Goal: Transaction & Acquisition: Book appointment/travel/reservation

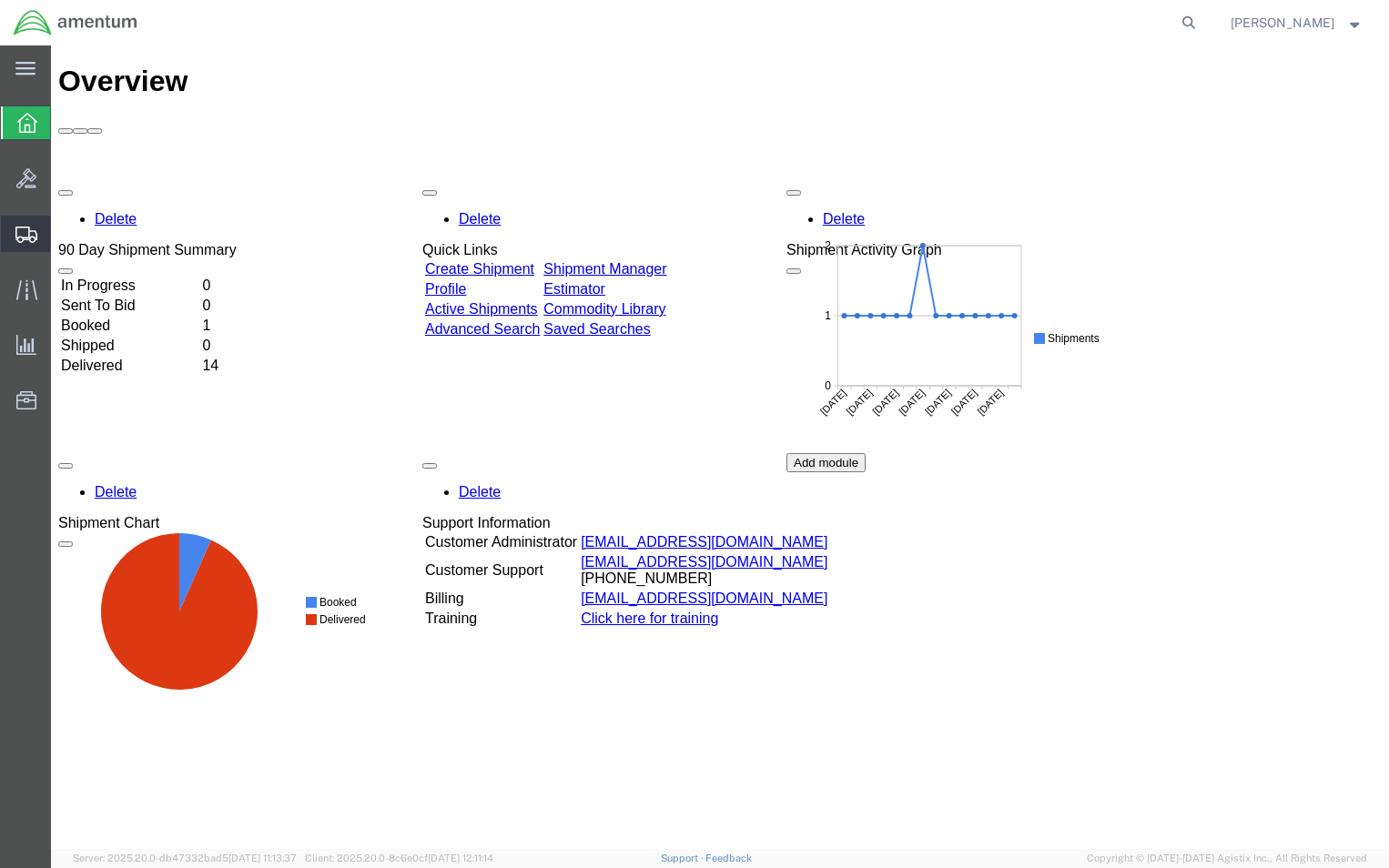
click at [0, 0] on span "Create Shipment" at bounding box center [0, 0] width 0 height 0
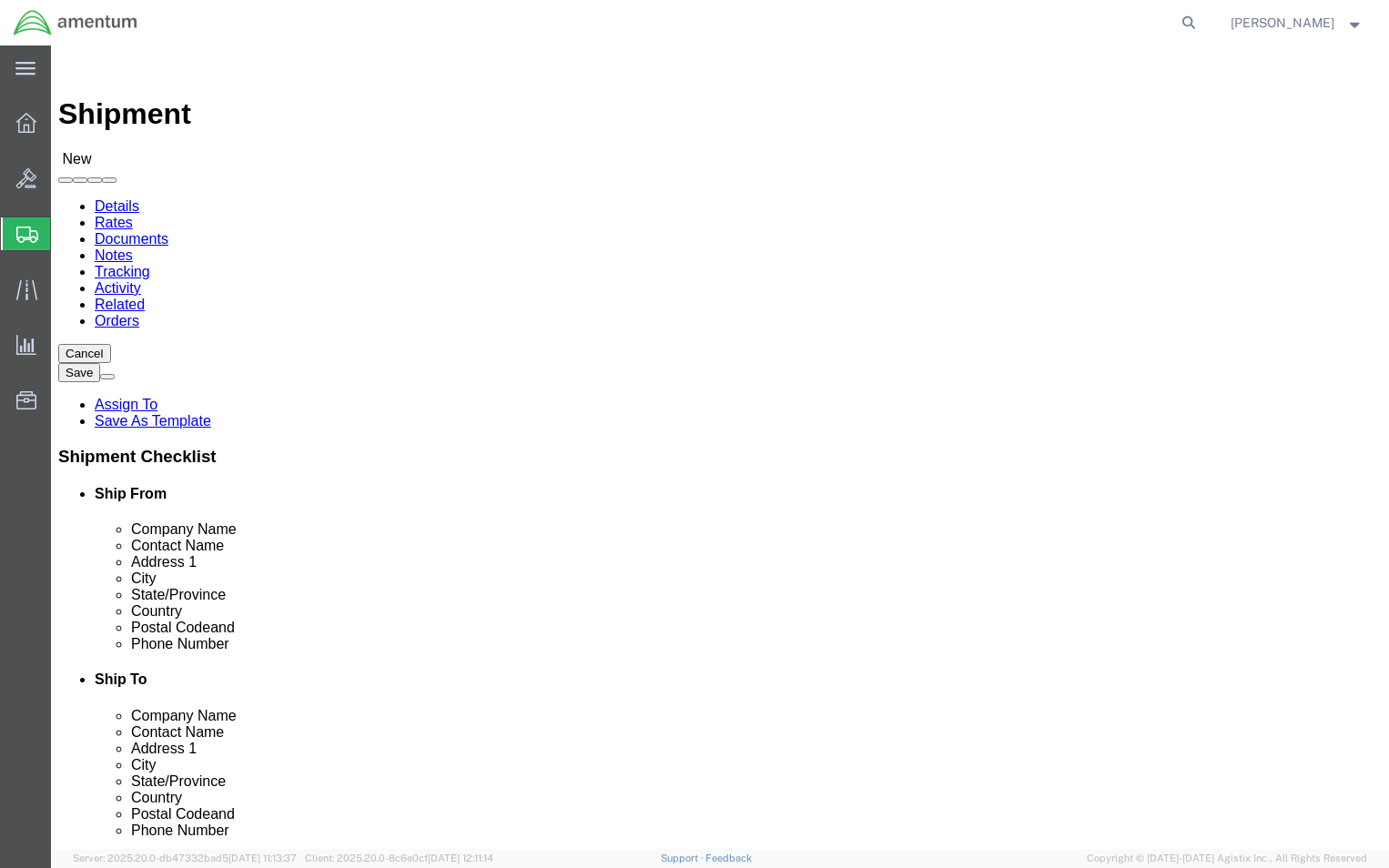
select select
click input "text"
type input "Amentum"
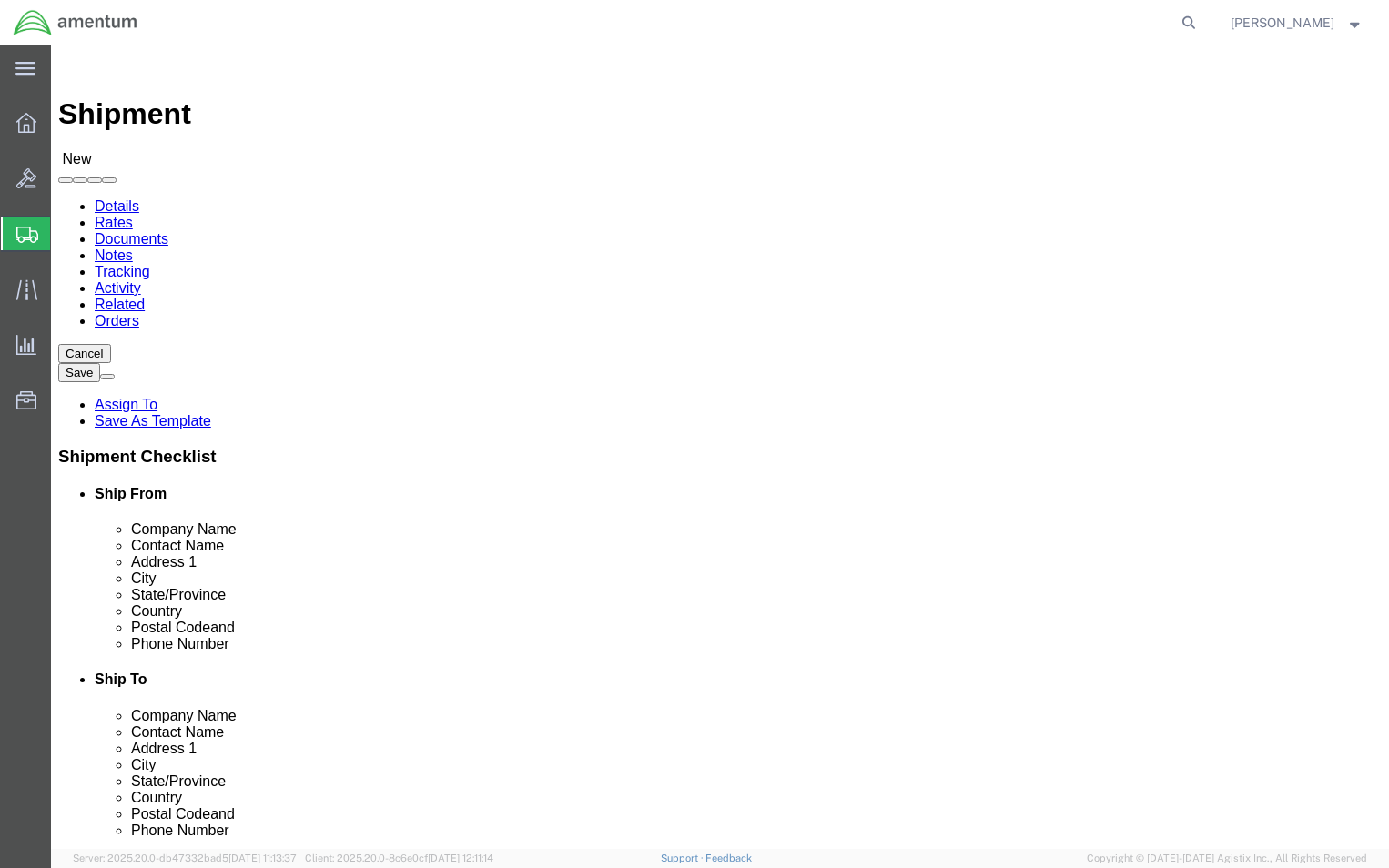
type input "[PERSON_NAME]"
type input "BLDG [STREET_ADDRESS][PERSON_NAME]"
type input "[PERSON_NAME]"
type input "A"
type input "Al"
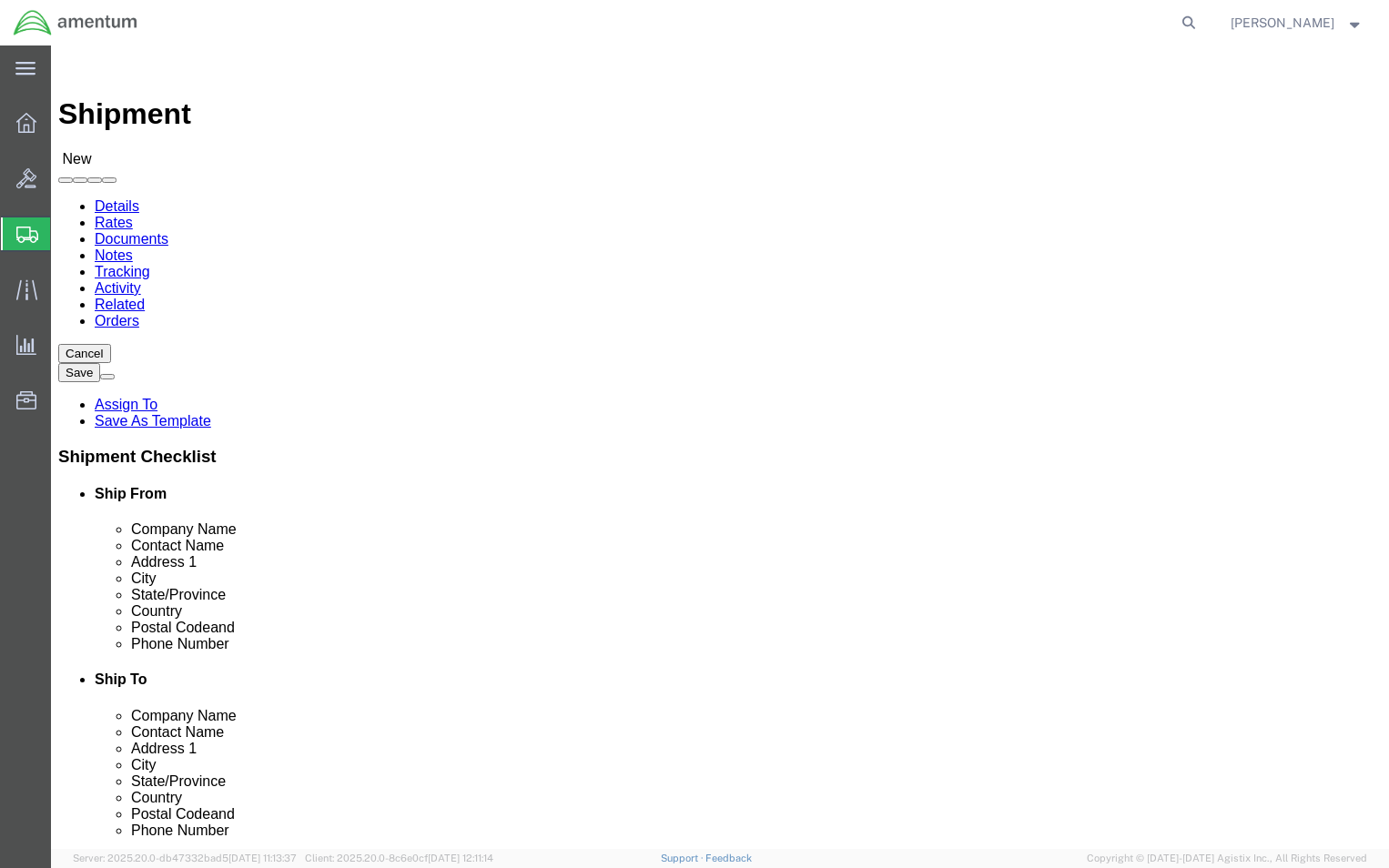
type input "Al"
click input "text"
type input "99703"
type input "9073532077"
type input "[PERSON_NAME][EMAIL_ADDRESS][PERSON_NAME][DOMAIN_NAME]"
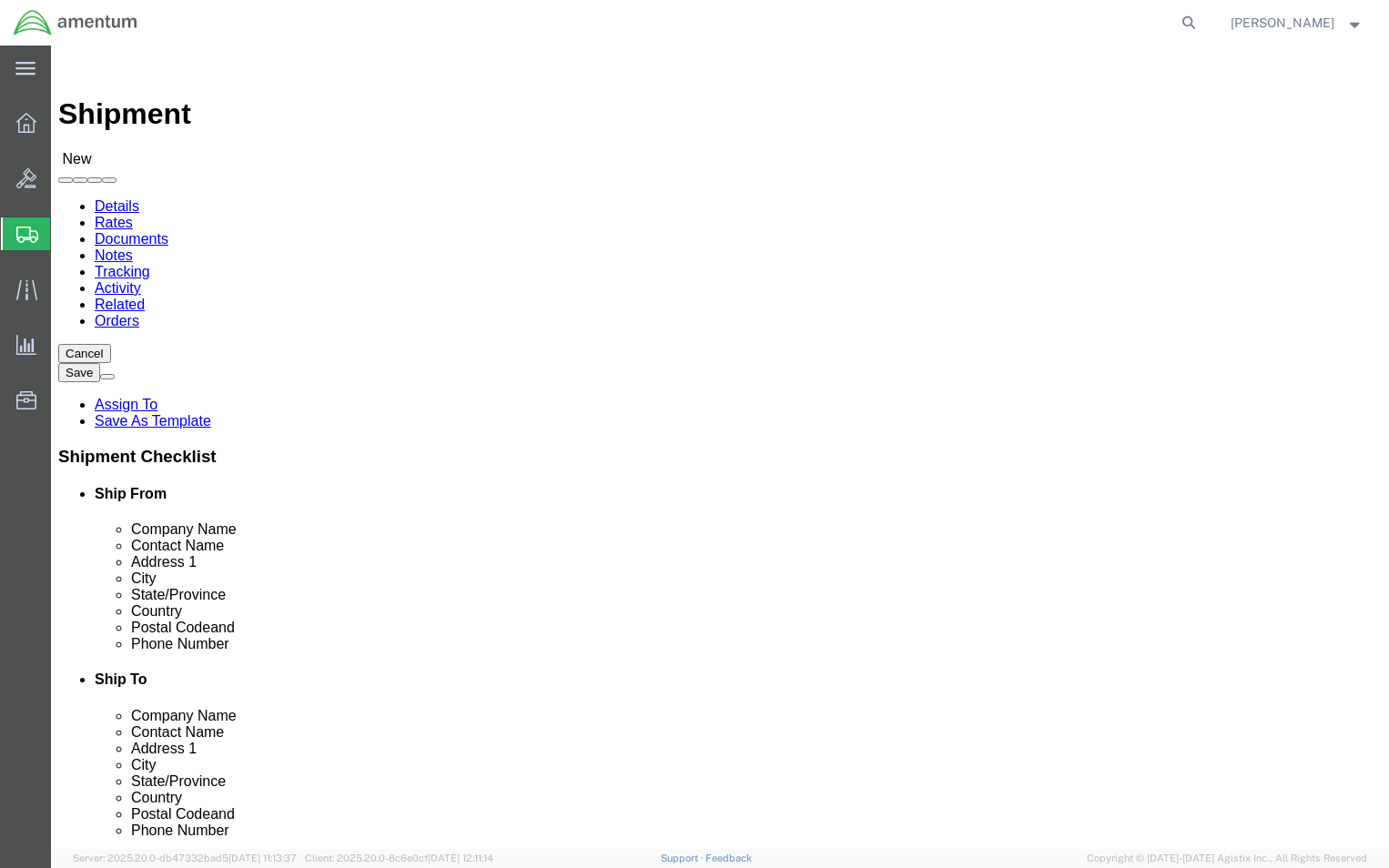
select select "MYPROFILE"
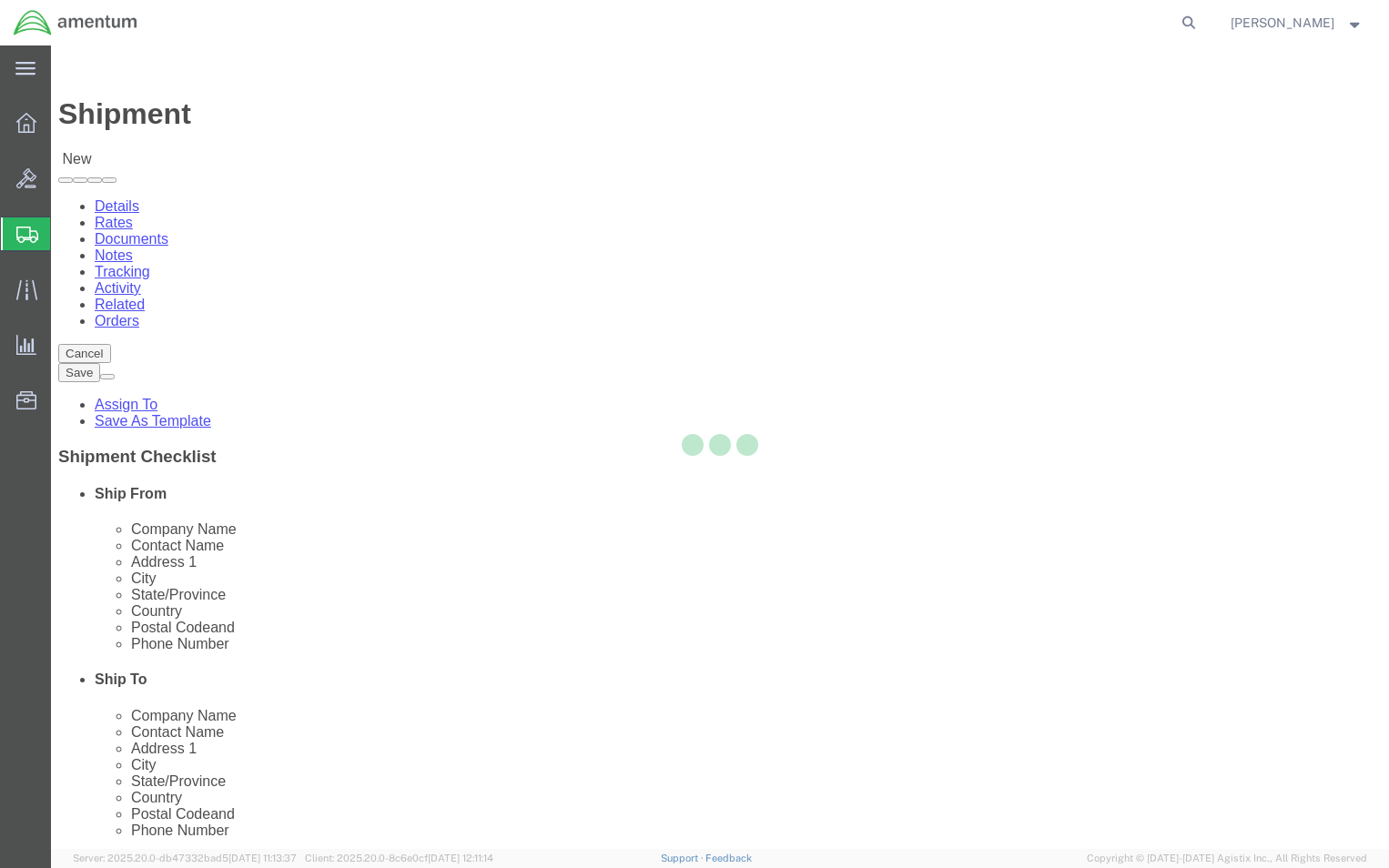
select select "HI"
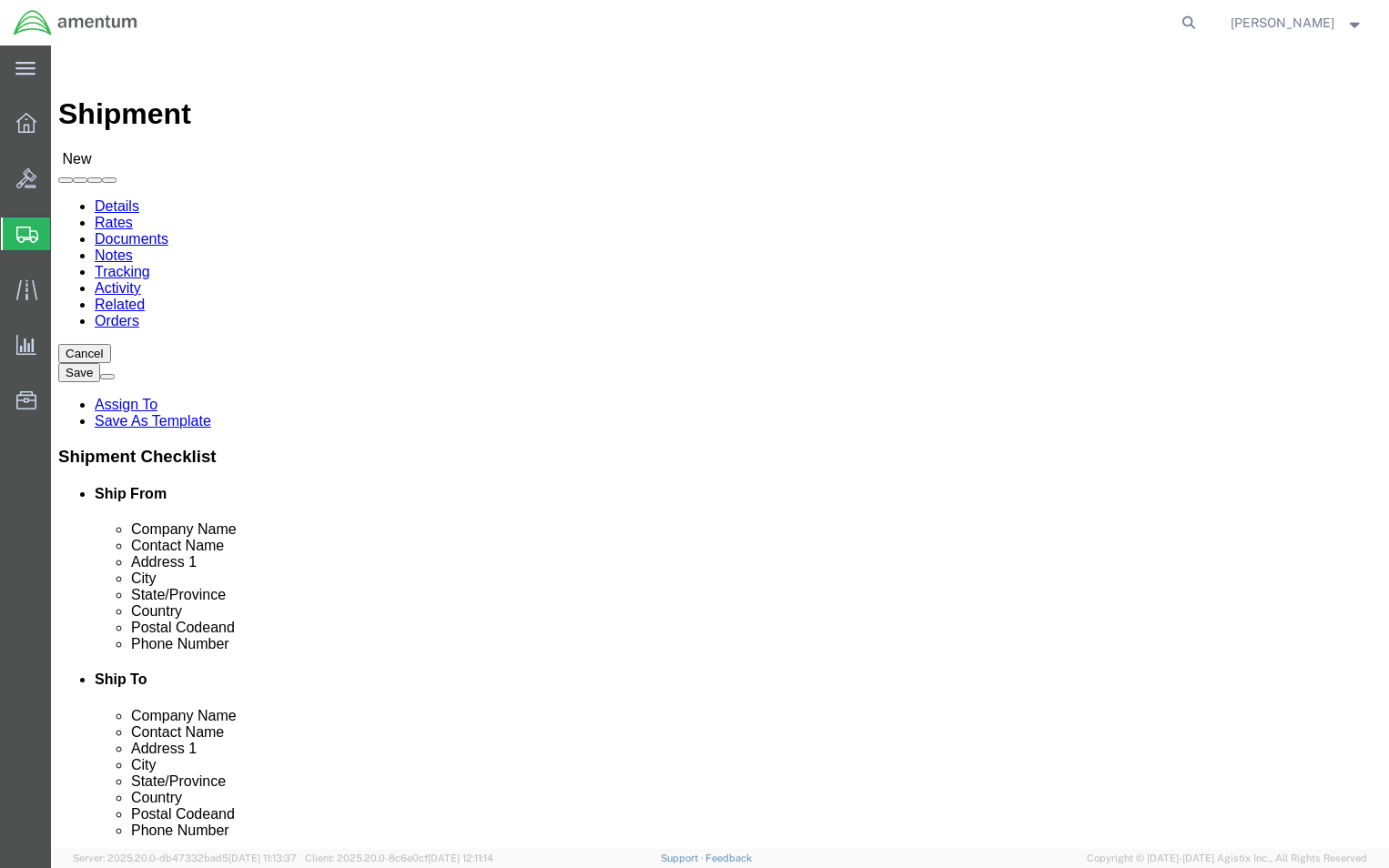
drag, startPoint x: 818, startPoint y: 623, endPoint x: 683, endPoint y: 609, distance: 135.7
click input "text"
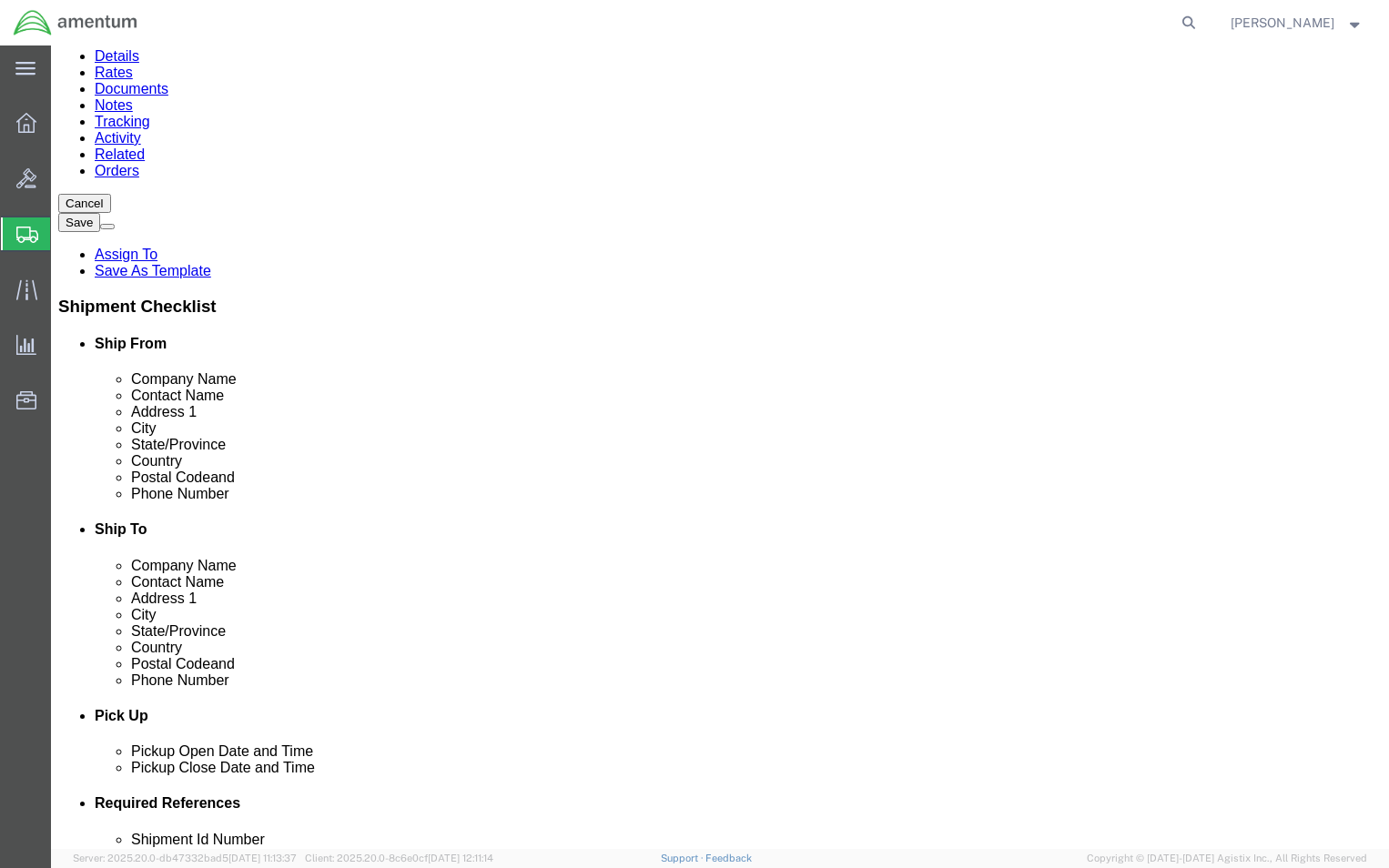
scroll to position [364, 0]
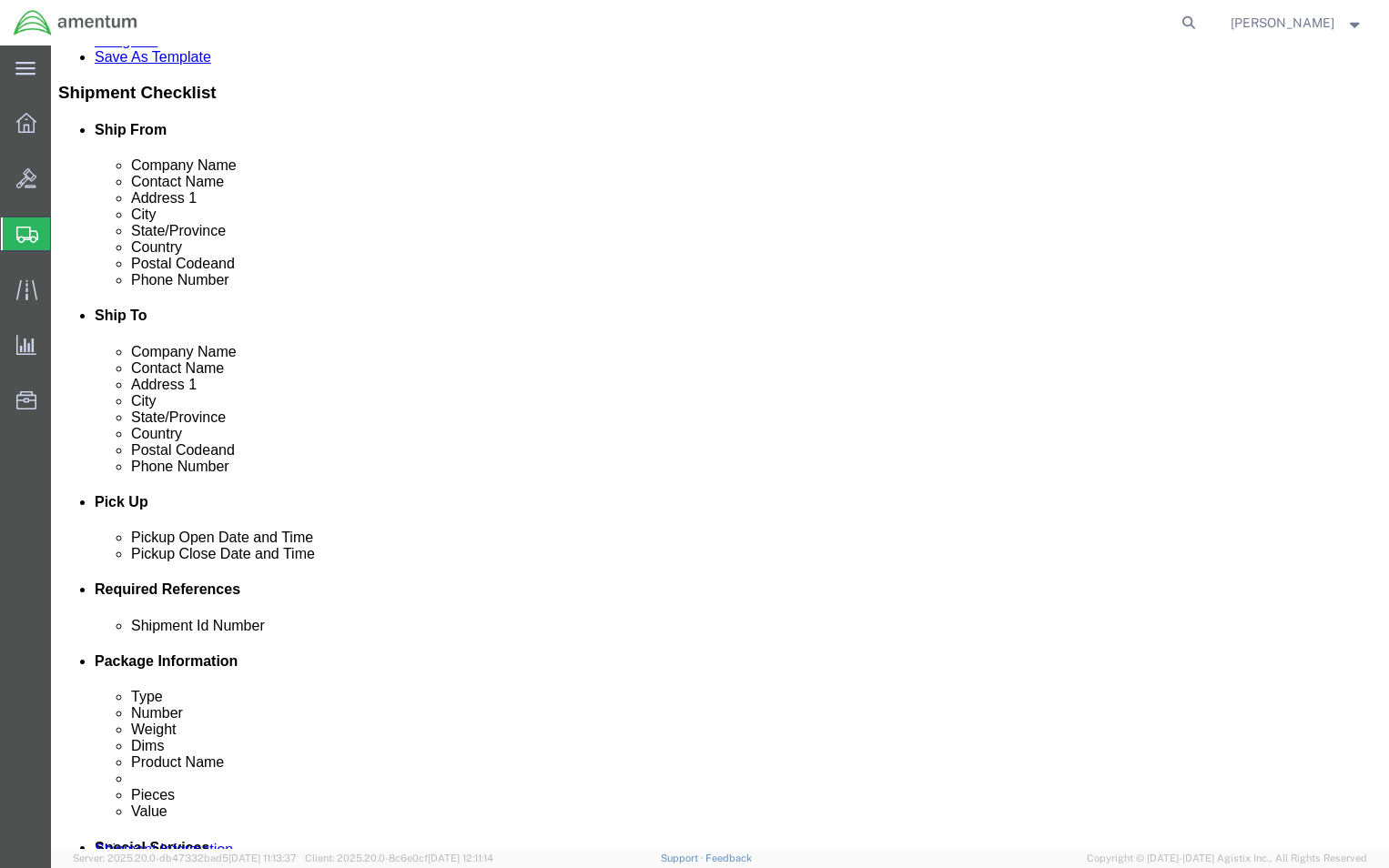
type input "8085943642"
click div "[DATE] 12:00 PM"
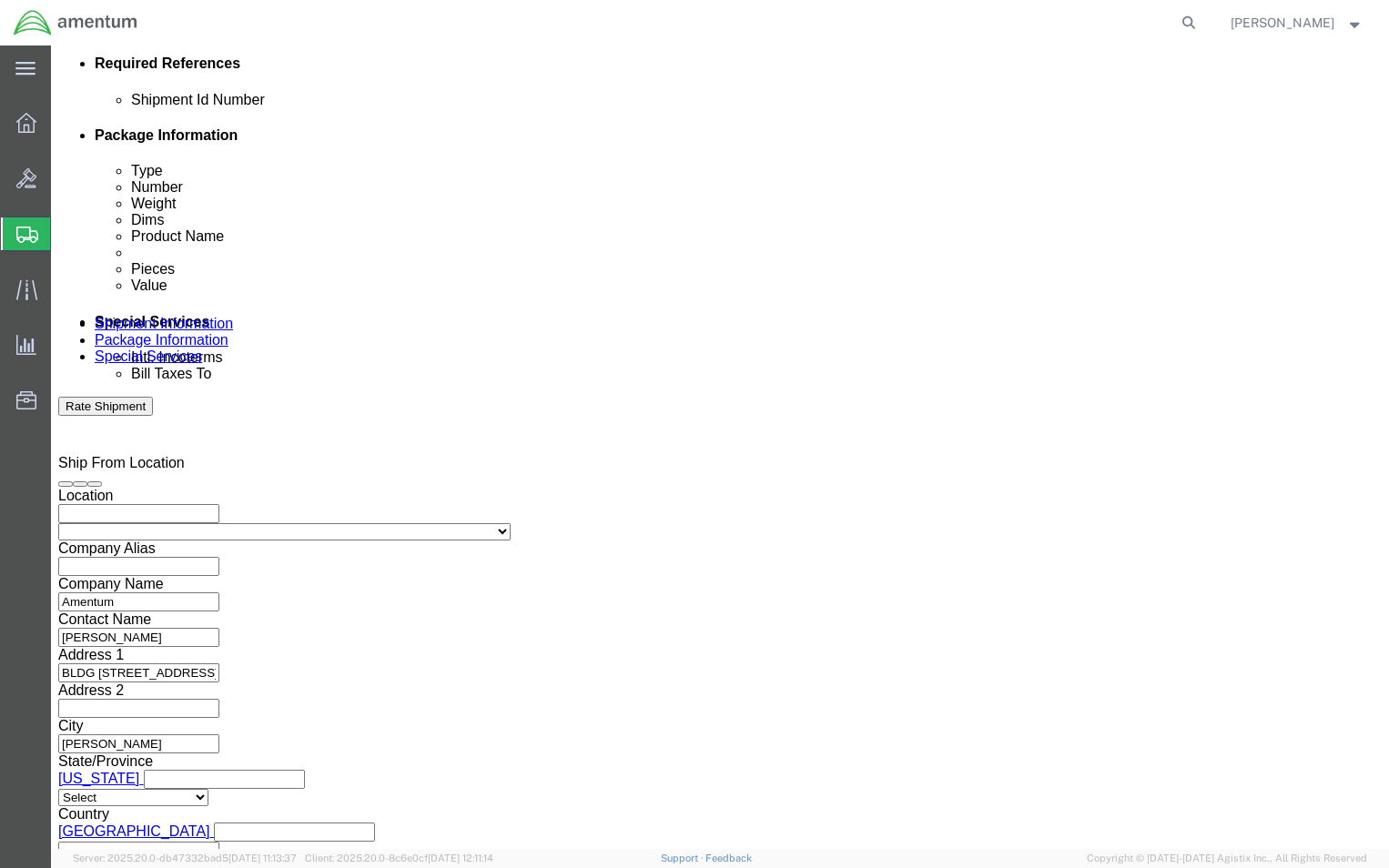
click button "Apply"
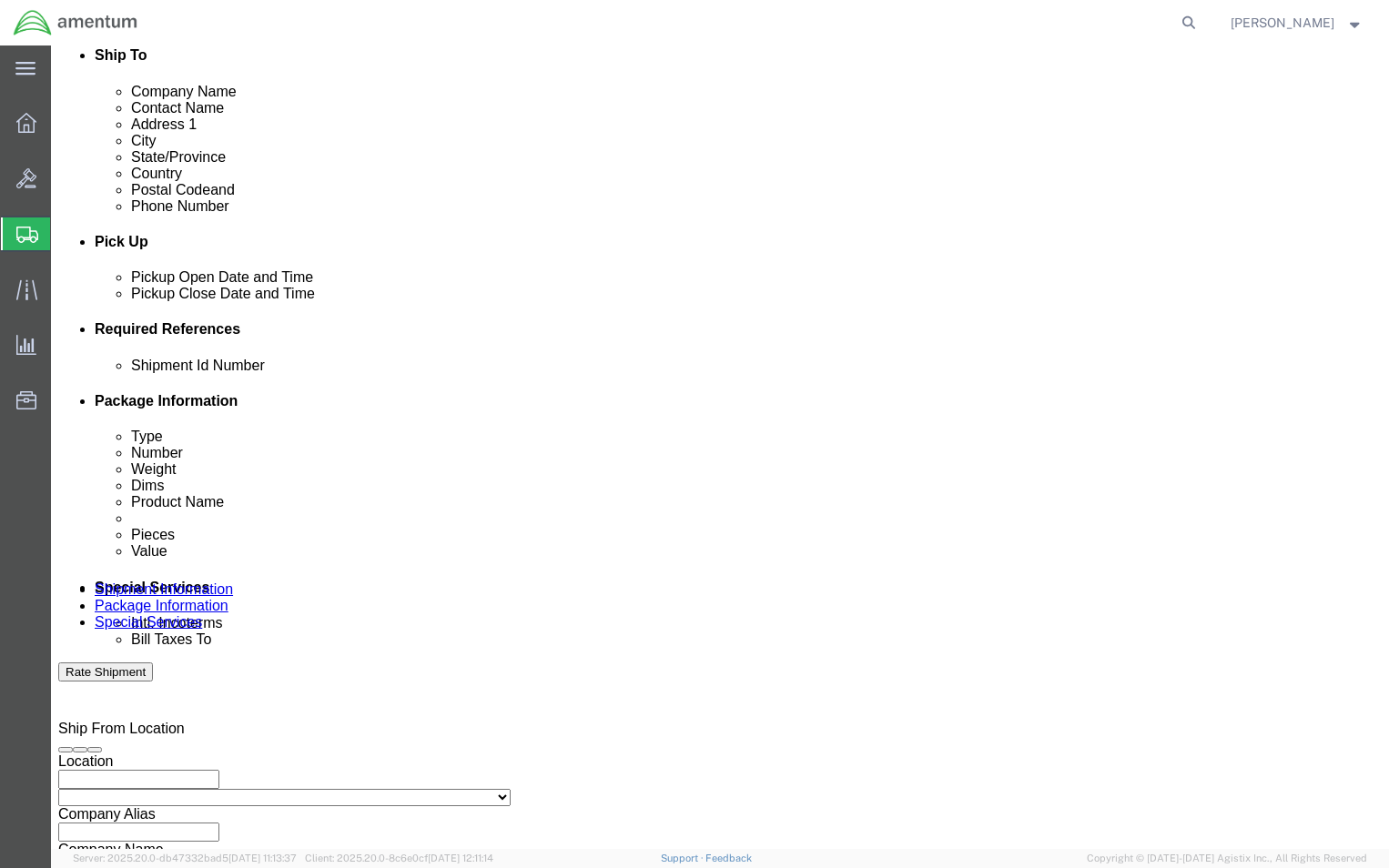
scroll to position [798, 0]
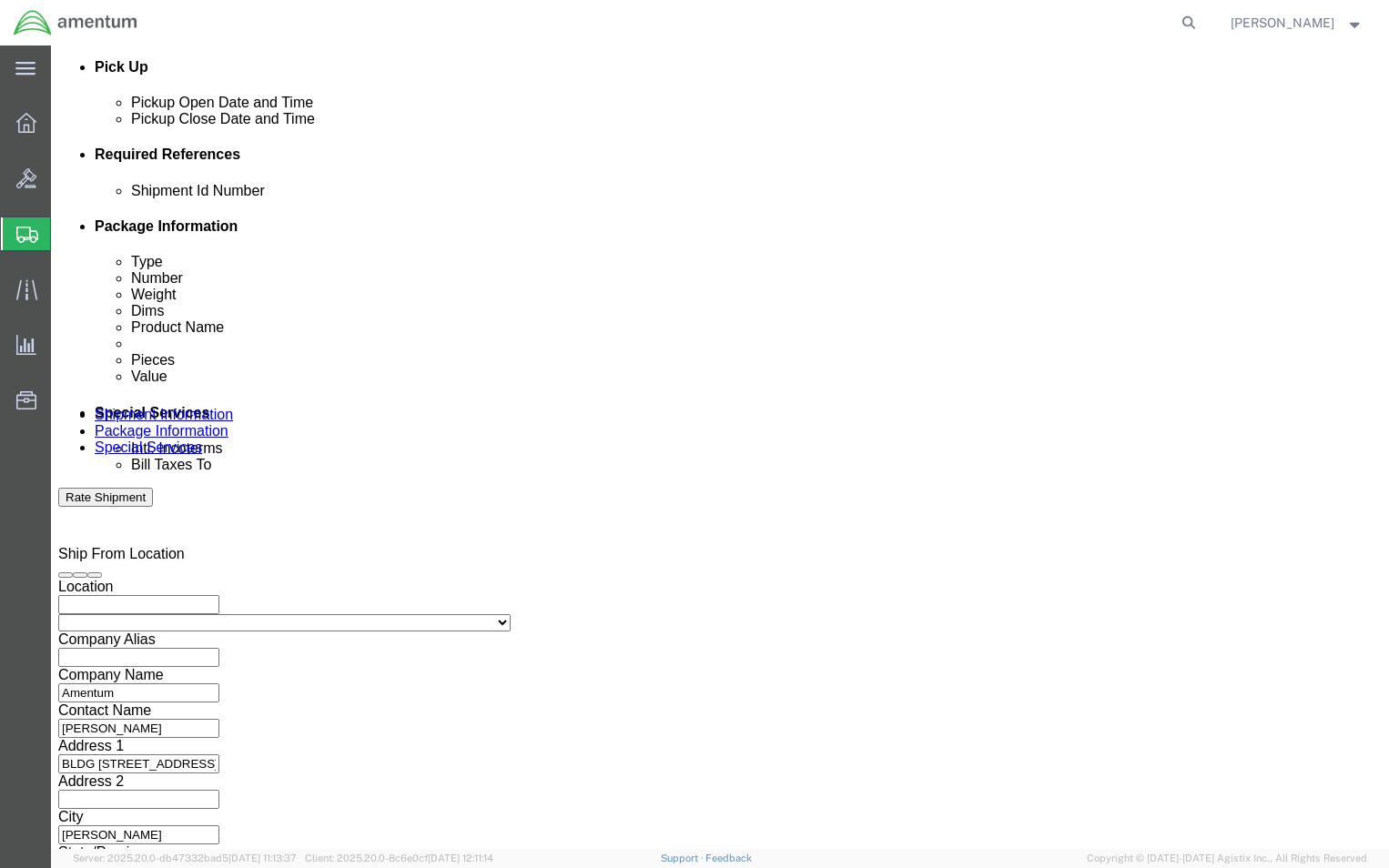
click input "text"
paste input "4999.R.2521.AK.AS.0A.[GEOGRAPHIC_DATA]00"
type input "4999.R.2521.AK.AS.0A.[GEOGRAPHIC_DATA]00"
click div "Shipment Id Number 4999.R.2521.AK.AS.0A.[GEOGRAPHIC_DATA]00 Select Account Type…"
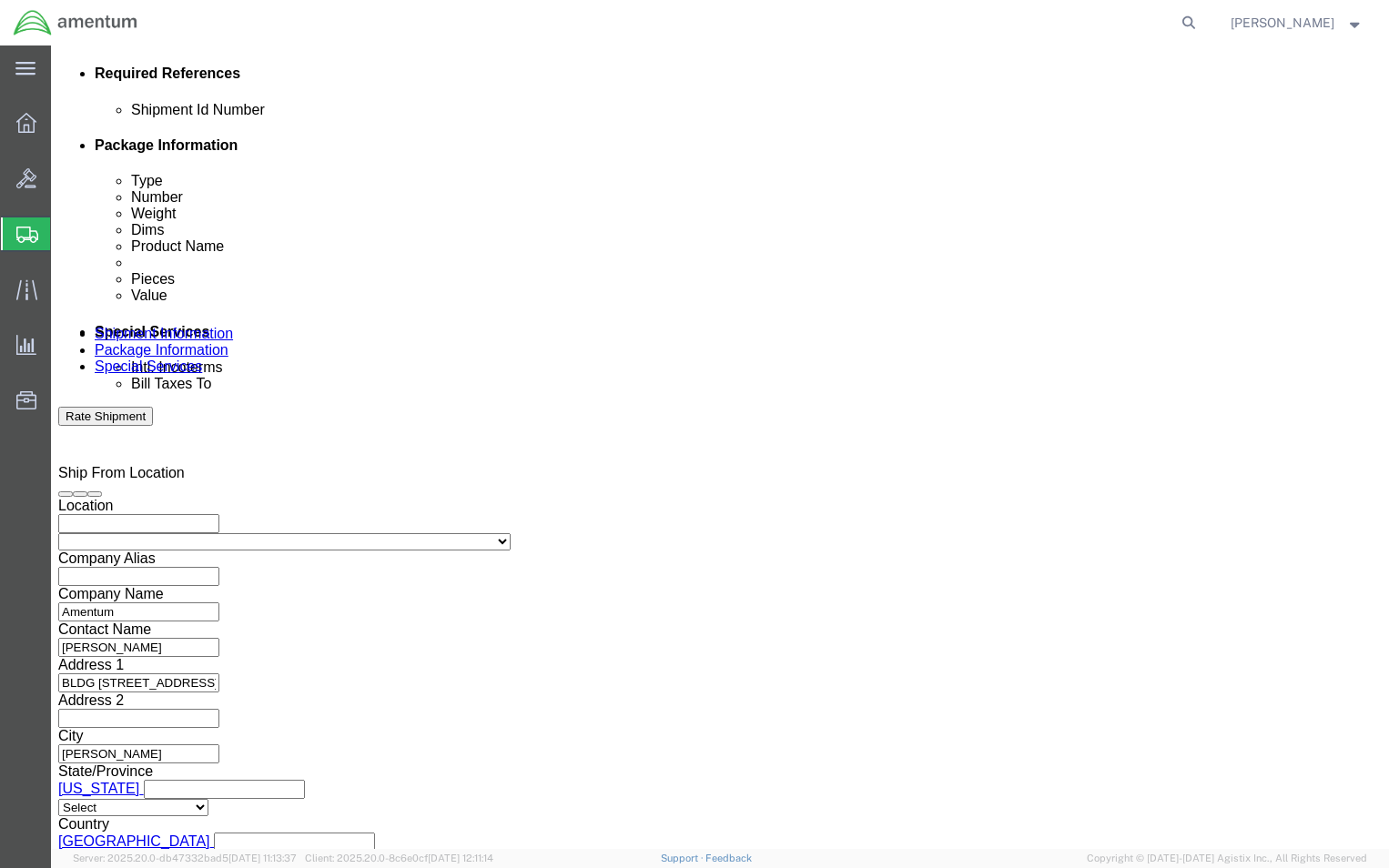
scroll to position [920, 0]
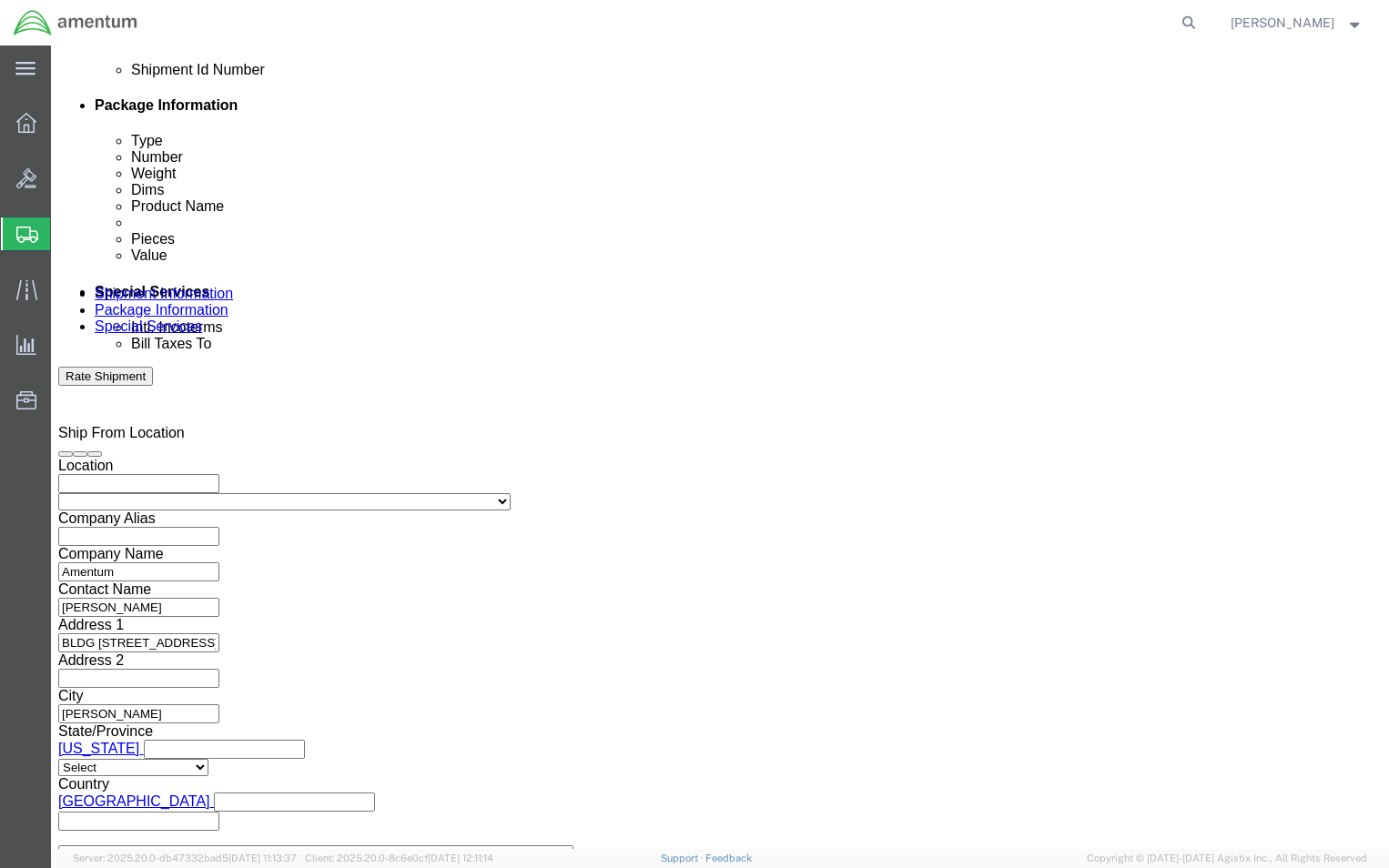
click button "Rate Shipment"
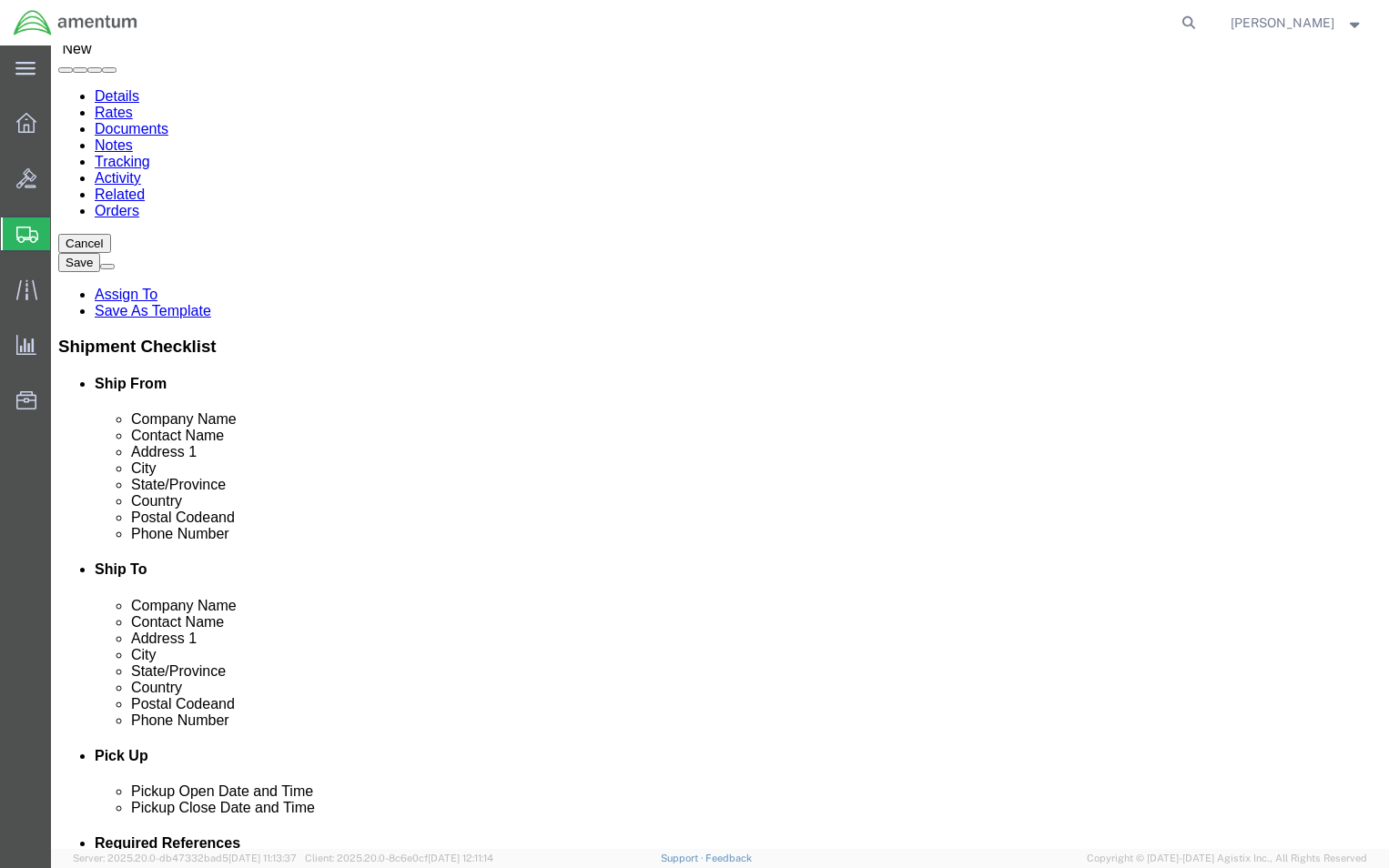
scroll to position [0, 0]
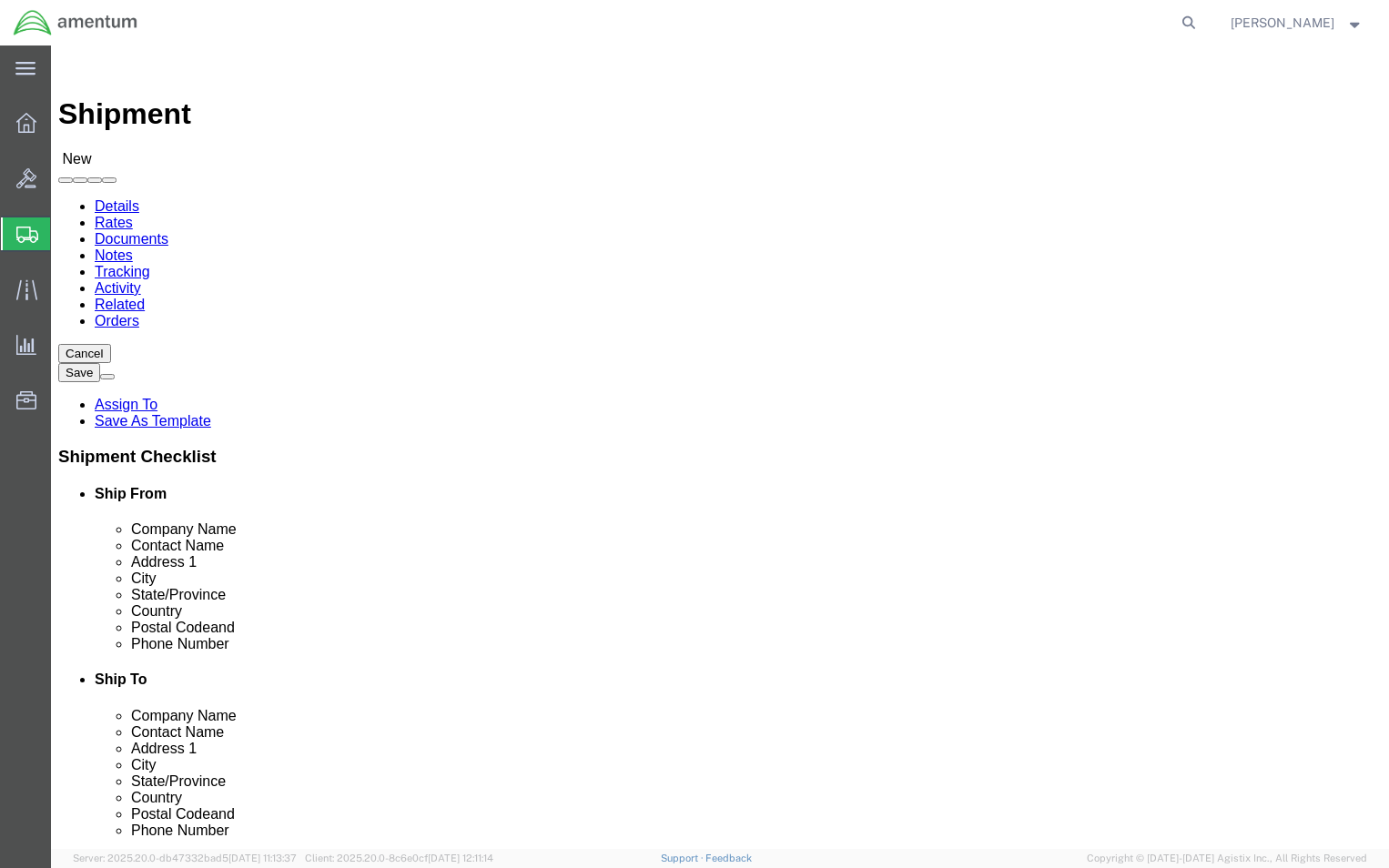
click icon
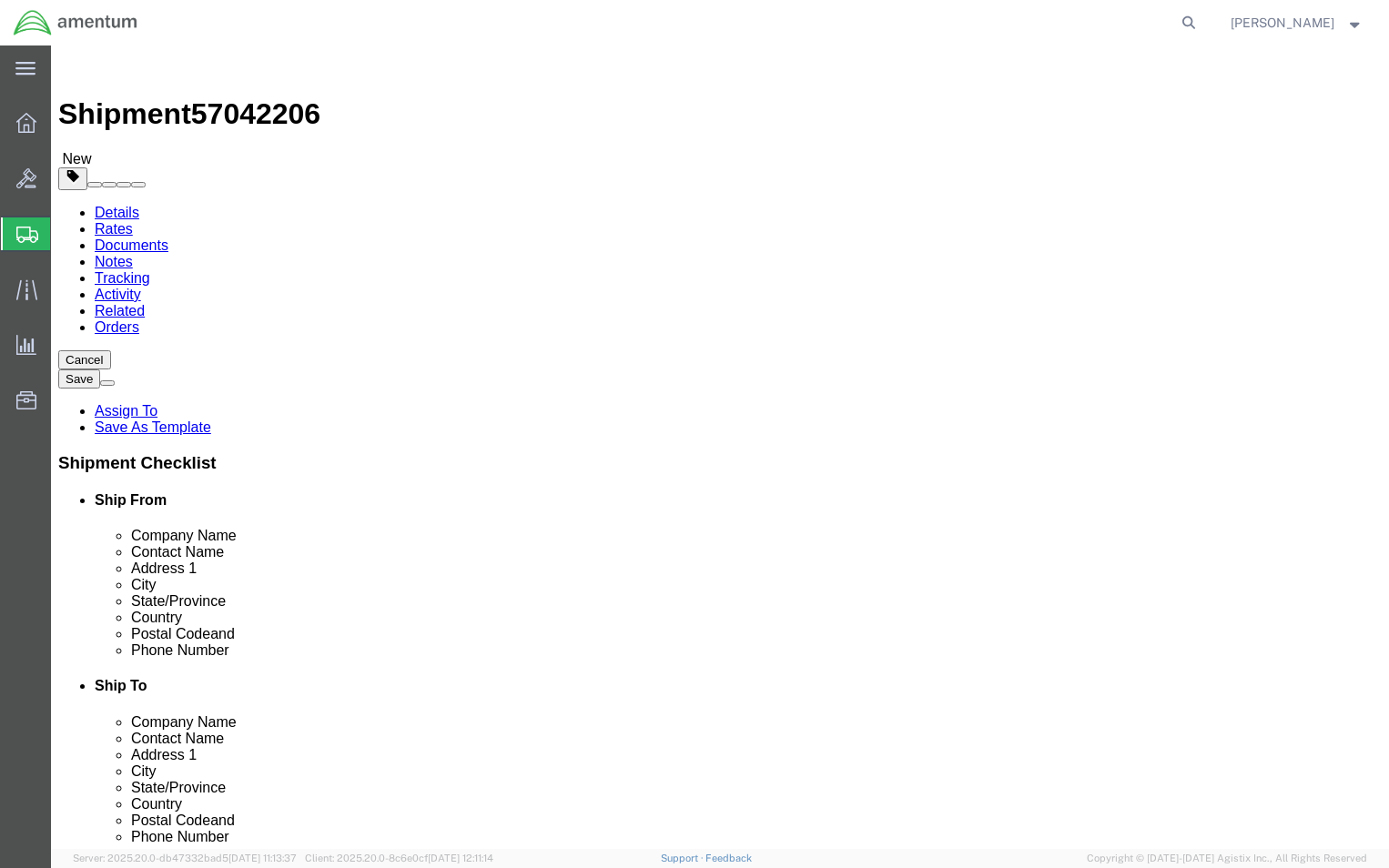
click select "Select BCK Boxes Bale(s) Basket(s) Bolt(s) Bottle(s) Buckets Bulk Bundle(s) Can…"
select select "ENV"
click select "Select BCK Boxes Bale(s) Basket(s) Bolt(s) Bottle(s) Buckets Bulk Bundle(s) Can…"
type input "9.50"
type input "12.50"
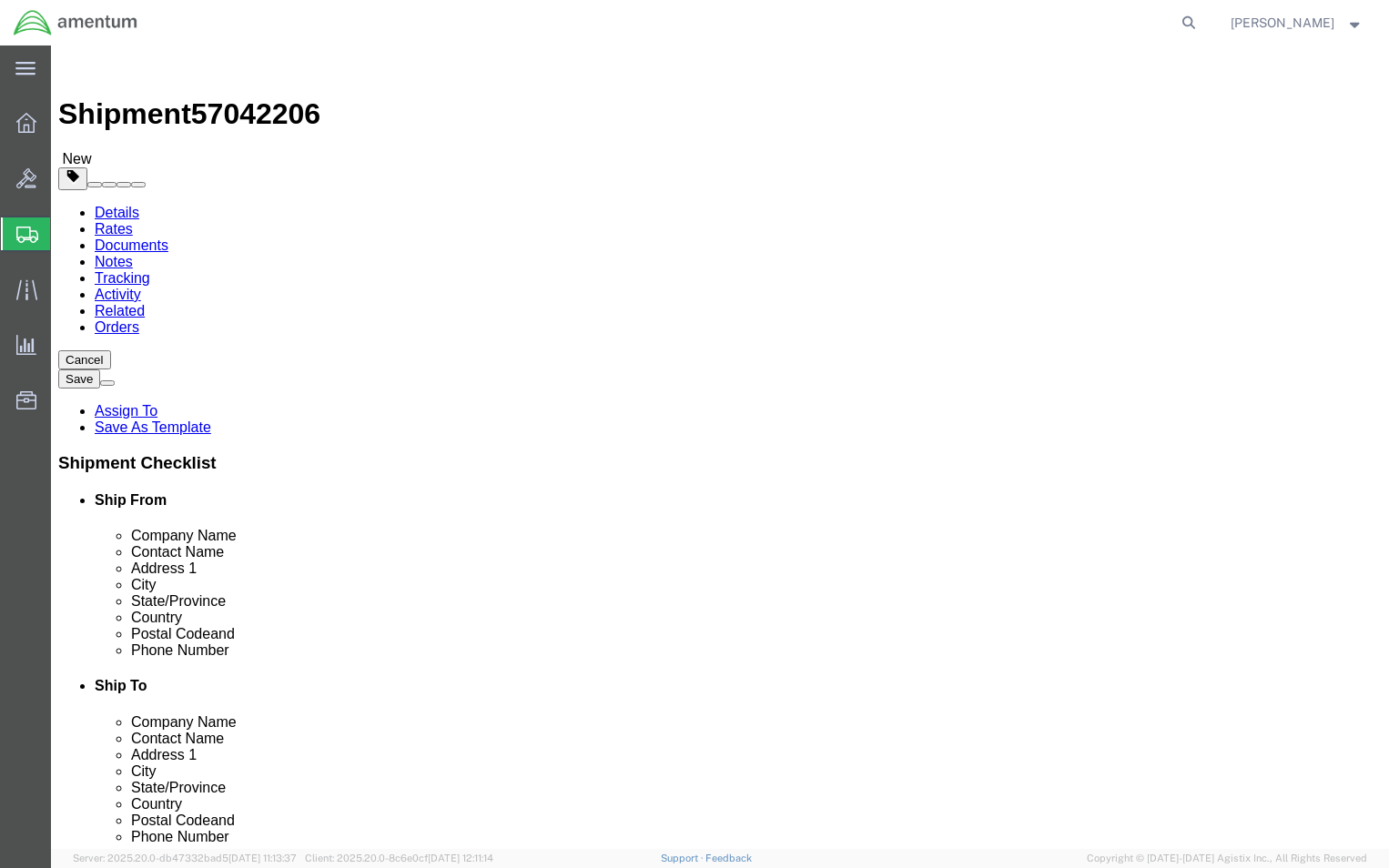
type input "0.25"
type input "1"
click div "Package Content # 1 1 x Envelope Package Type Select BCK Boxes Bale(s) Basket(s…"
click link "Add Content"
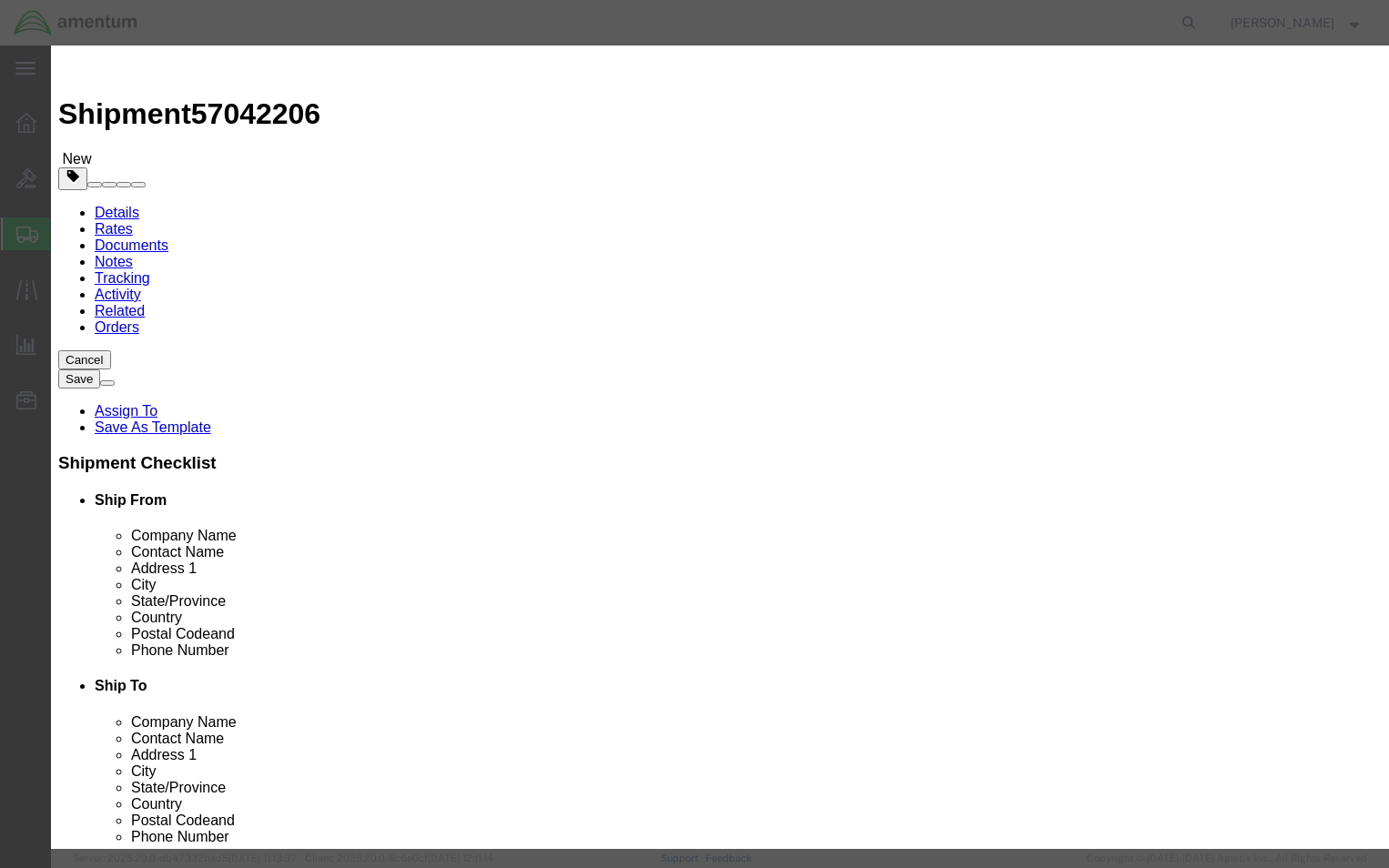
click input "text"
type input "StripTail Rotor"
drag, startPoint x: 398, startPoint y: 174, endPoint x: 350, endPoint y: 179, distance: 48.3
click div "500"
click div "Product Name StripTail Rotor Pieces 5 Select Bag Barrels 100Board Feet Bottle B…"
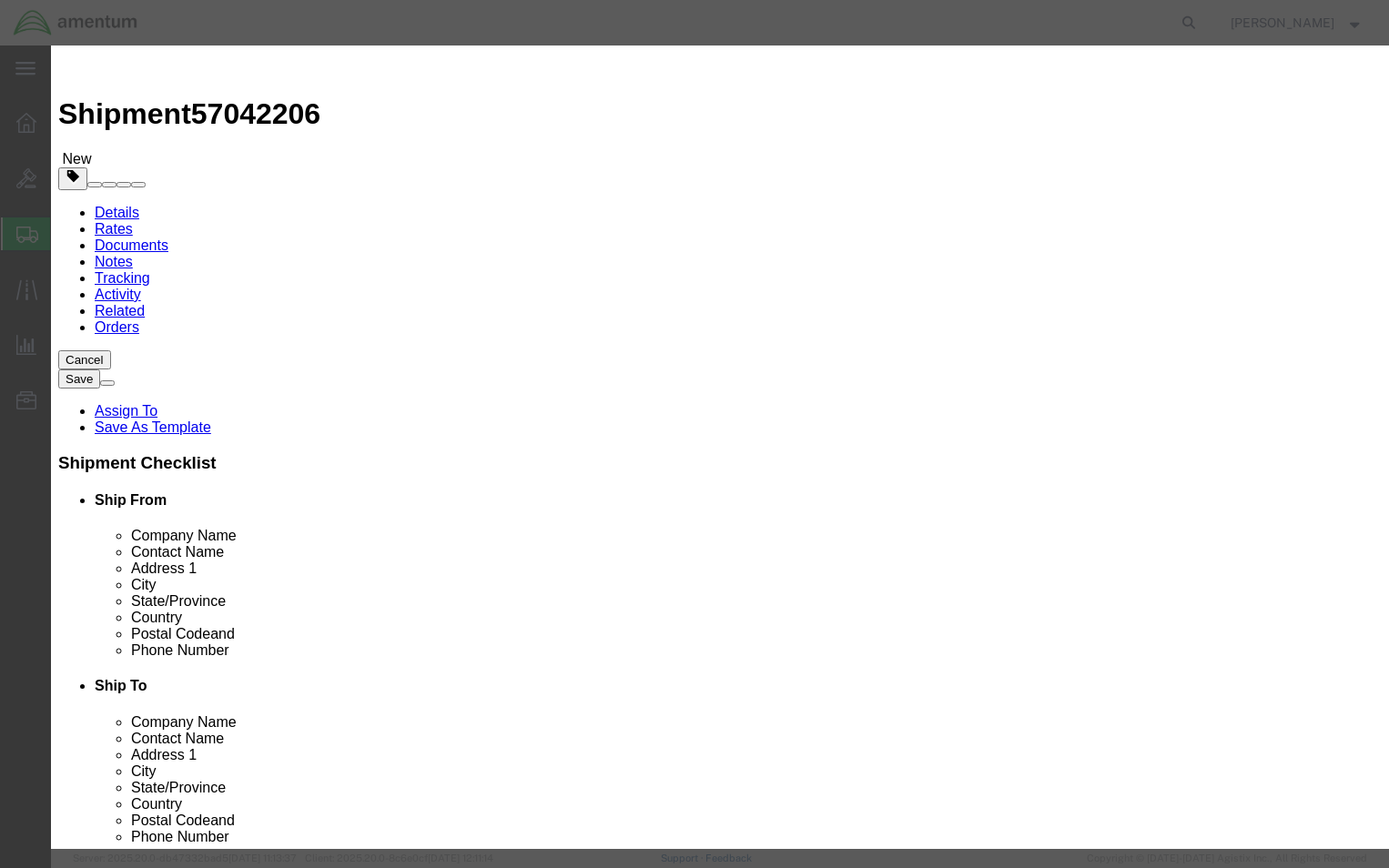
click input "5"
type input "5"
type input "1"
type input "z"
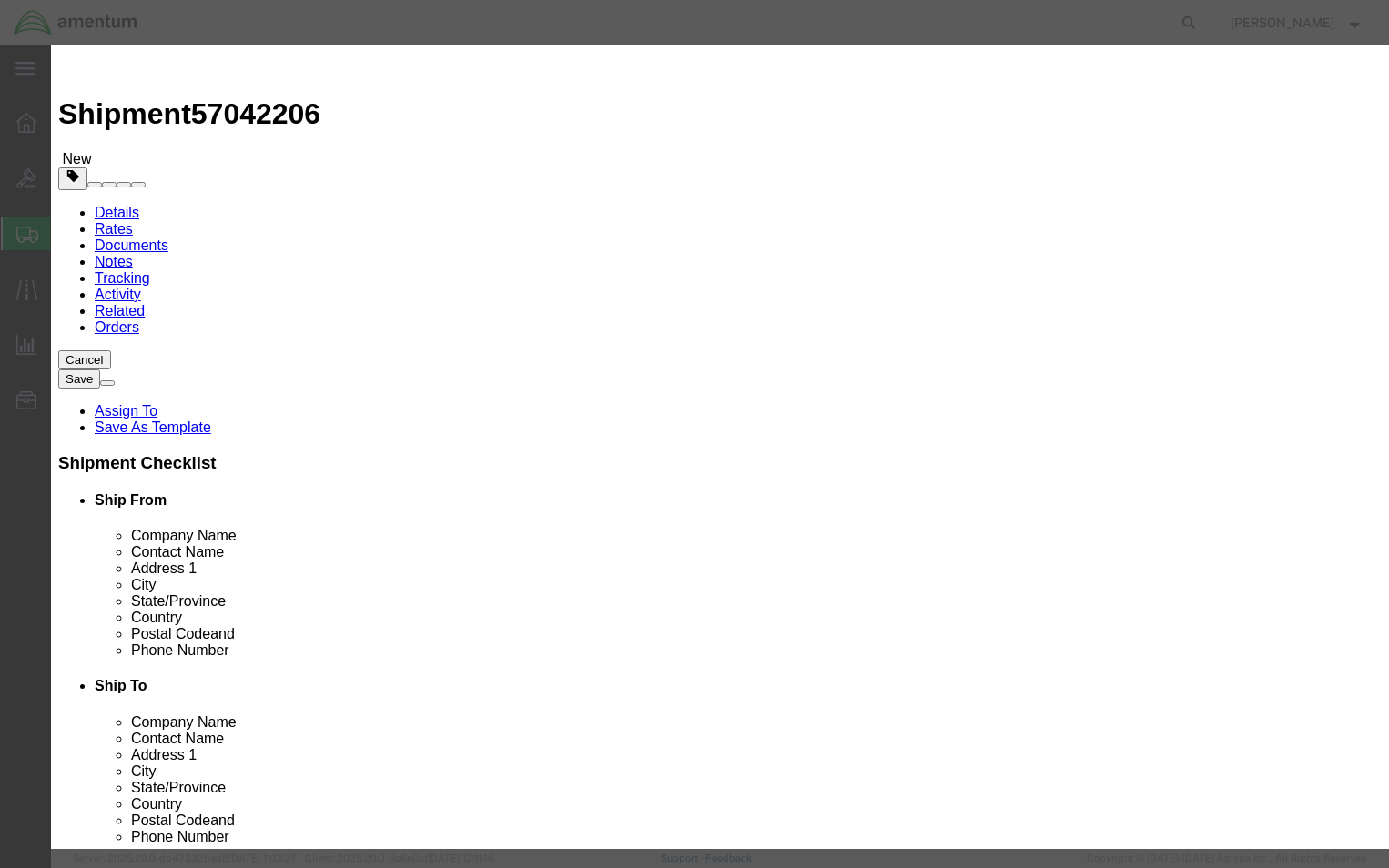
type input "G"
type input "Five"
click label "Pieces"
click icon
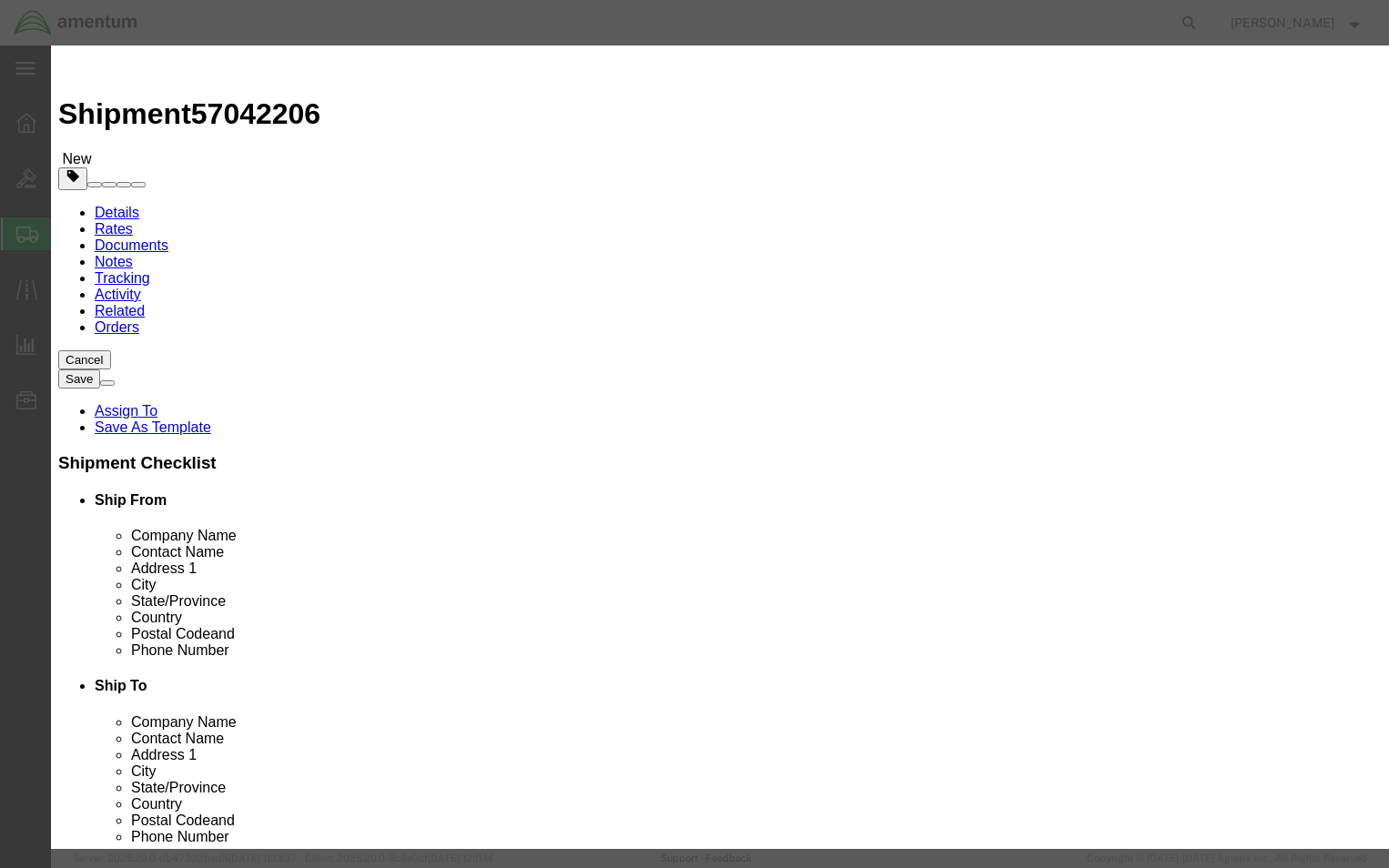
drag, startPoint x: 410, startPoint y: 220, endPoint x: 341, endPoint y: 213, distance: 69.4
click div "Five"
type input "a"
type input "5"
click input "text"
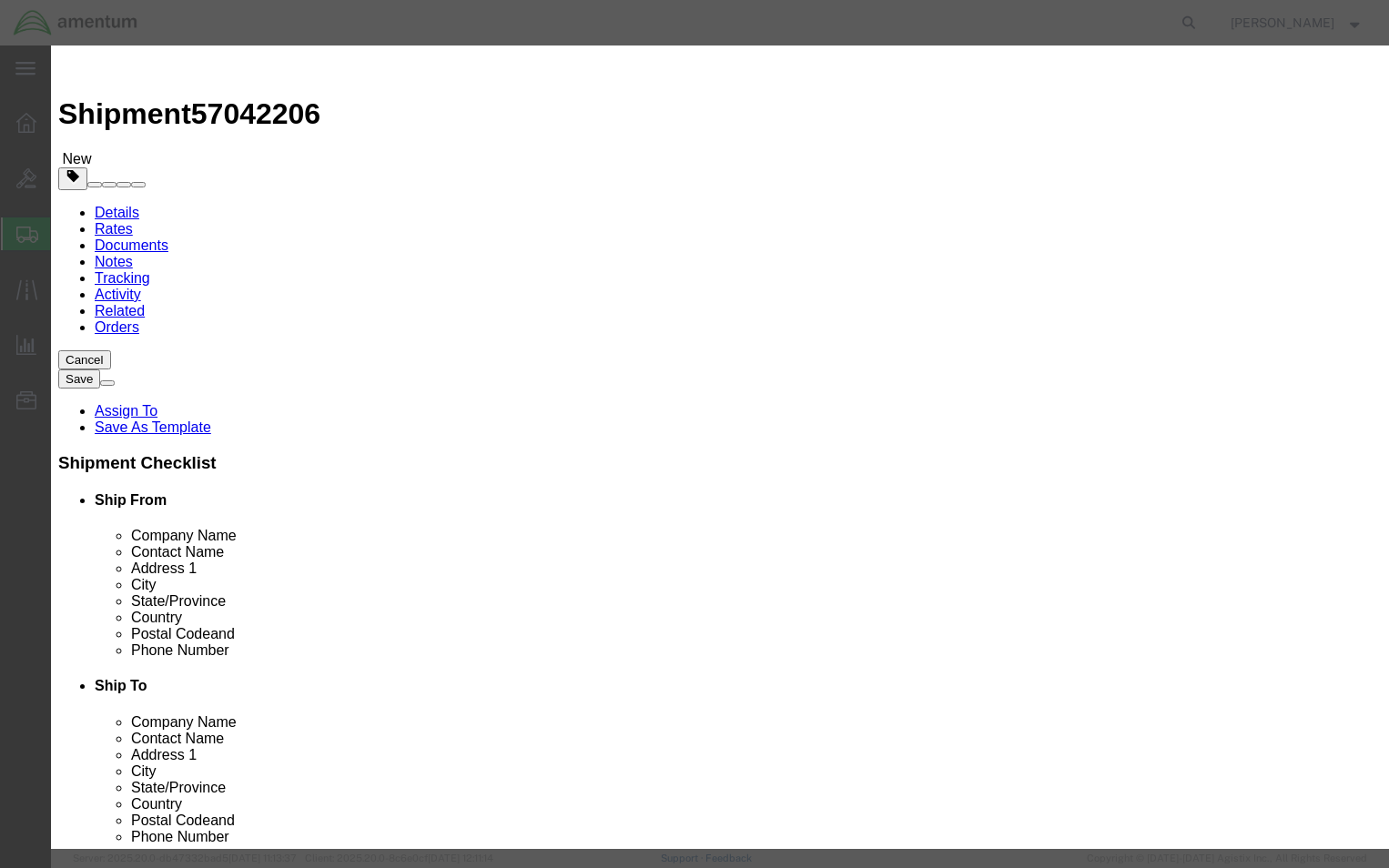
type input "200"
select select "USD"
drag, startPoint x: 397, startPoint y: 230, endPoint x: 350, endPoint y: 227, distance: 47.1
click div "5"
type input "s"
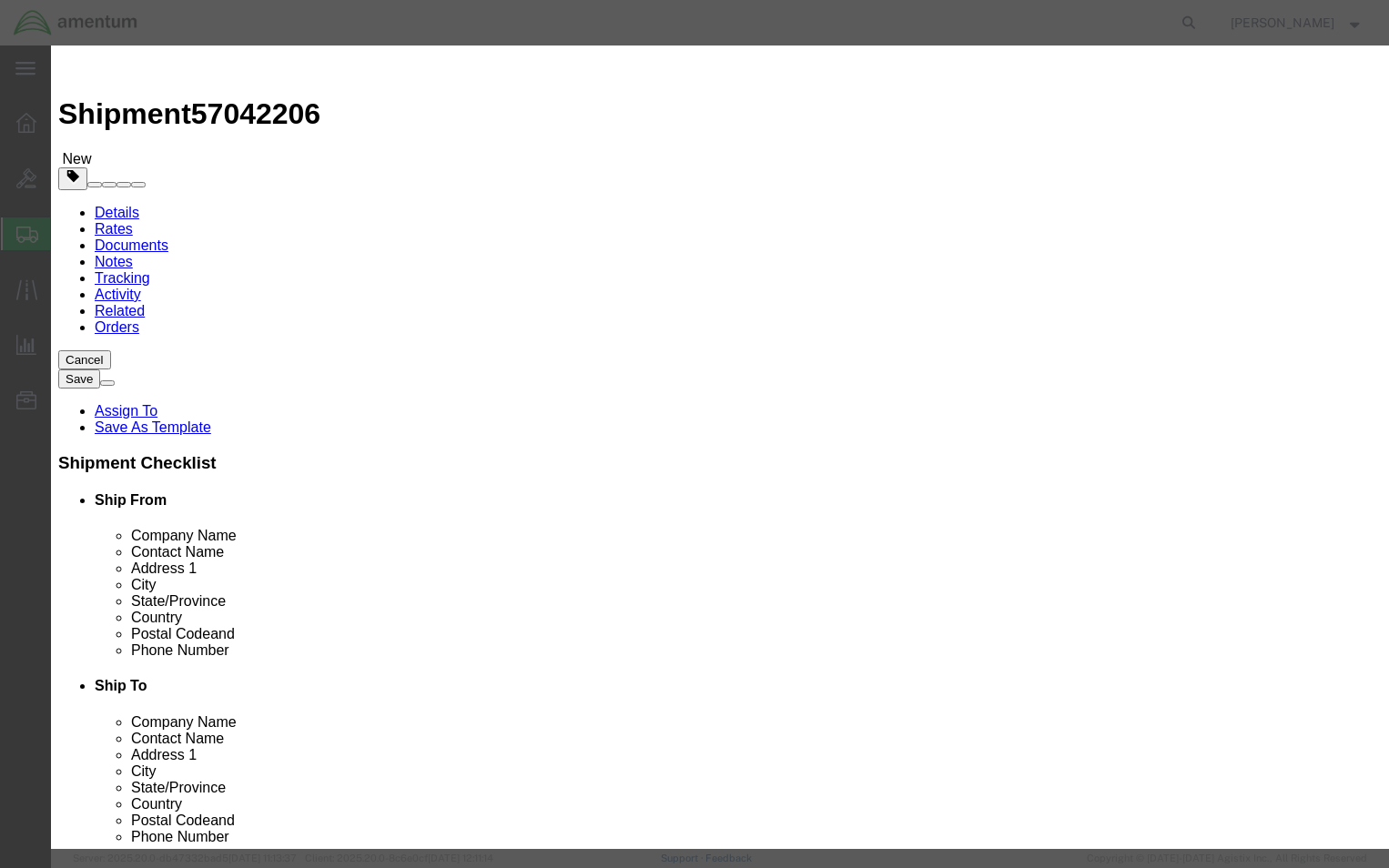
type input "500"
type input "20000"
drag, startPoint x: 389, startPoint y: 174, endPoint x: 337, endPoint y: 166, distance: 52.6
click div "Pieces 500 Select Bag Barrels 100Board Feet Bottle Box Blister Pack Carats Can …"
type input "3"
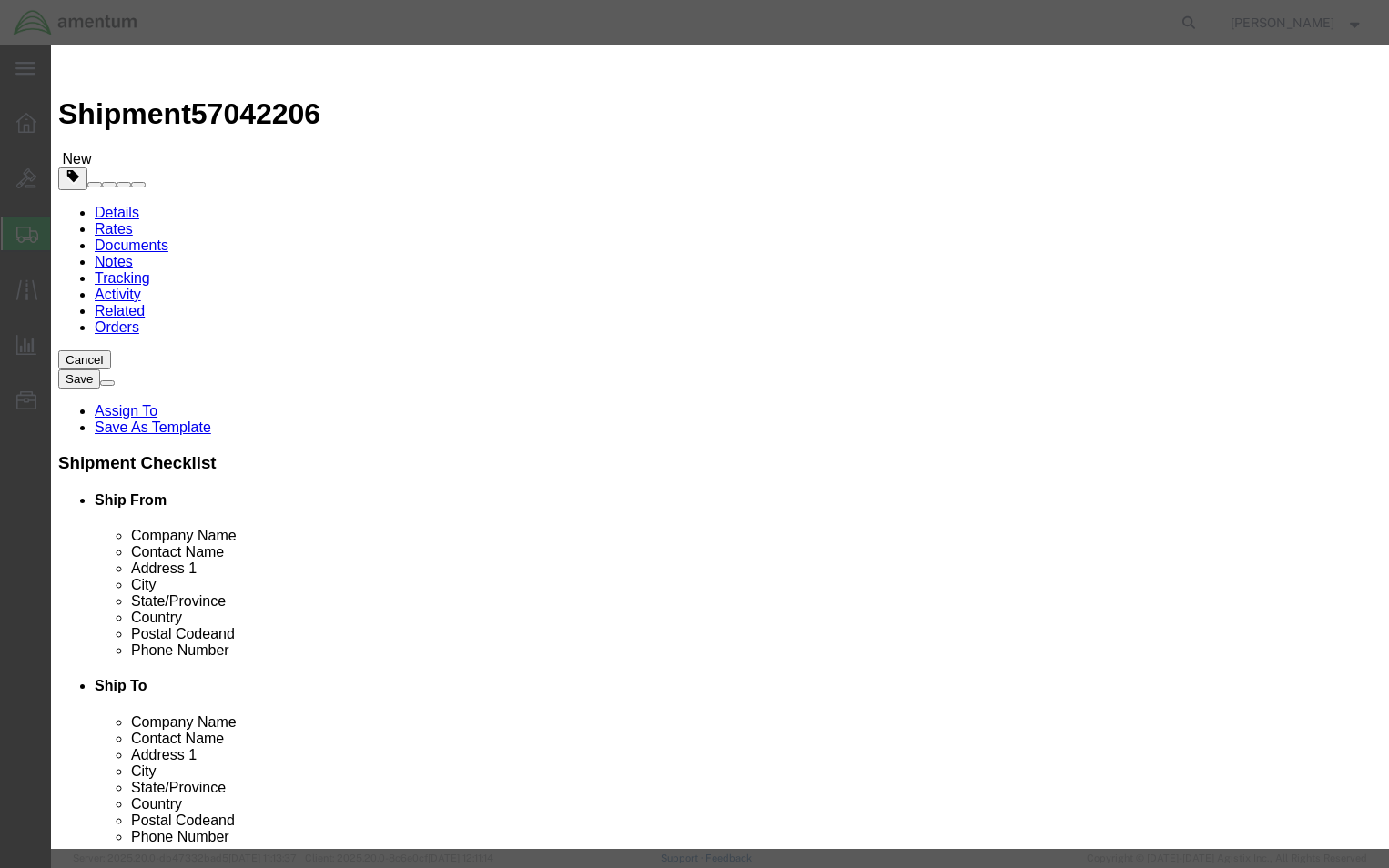
type input "5"
type input "200"
click input "200"
click textarea
click select "Select Bag Barrels 100Board Feet Bottle Box Blister Pack Carats Can Capsule Car…"
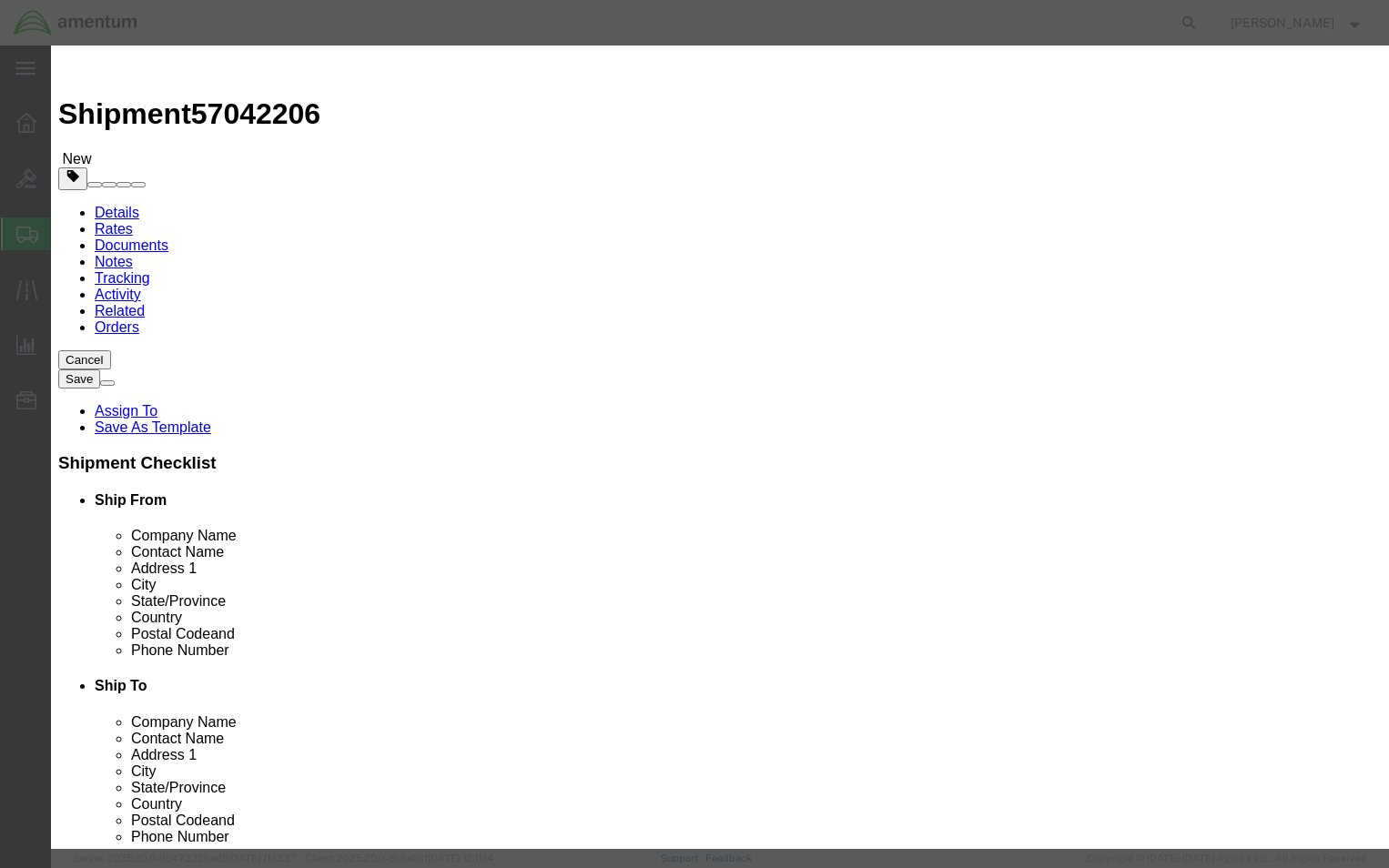
click select "Select Bag Barrels 100Board Feet Bottle Box Blister Pack Carats Can Capsule Car…"
click input "text"
drag, startPoint x: 396, startPoint y: 224, endPoint x: 324, endPoint y: 210, distance: 73.3
click div "Pieces 5 Select Bag Barrels 100Board Feet Bottle Box Blister Pack Carats Can Ca…"
type input "1"
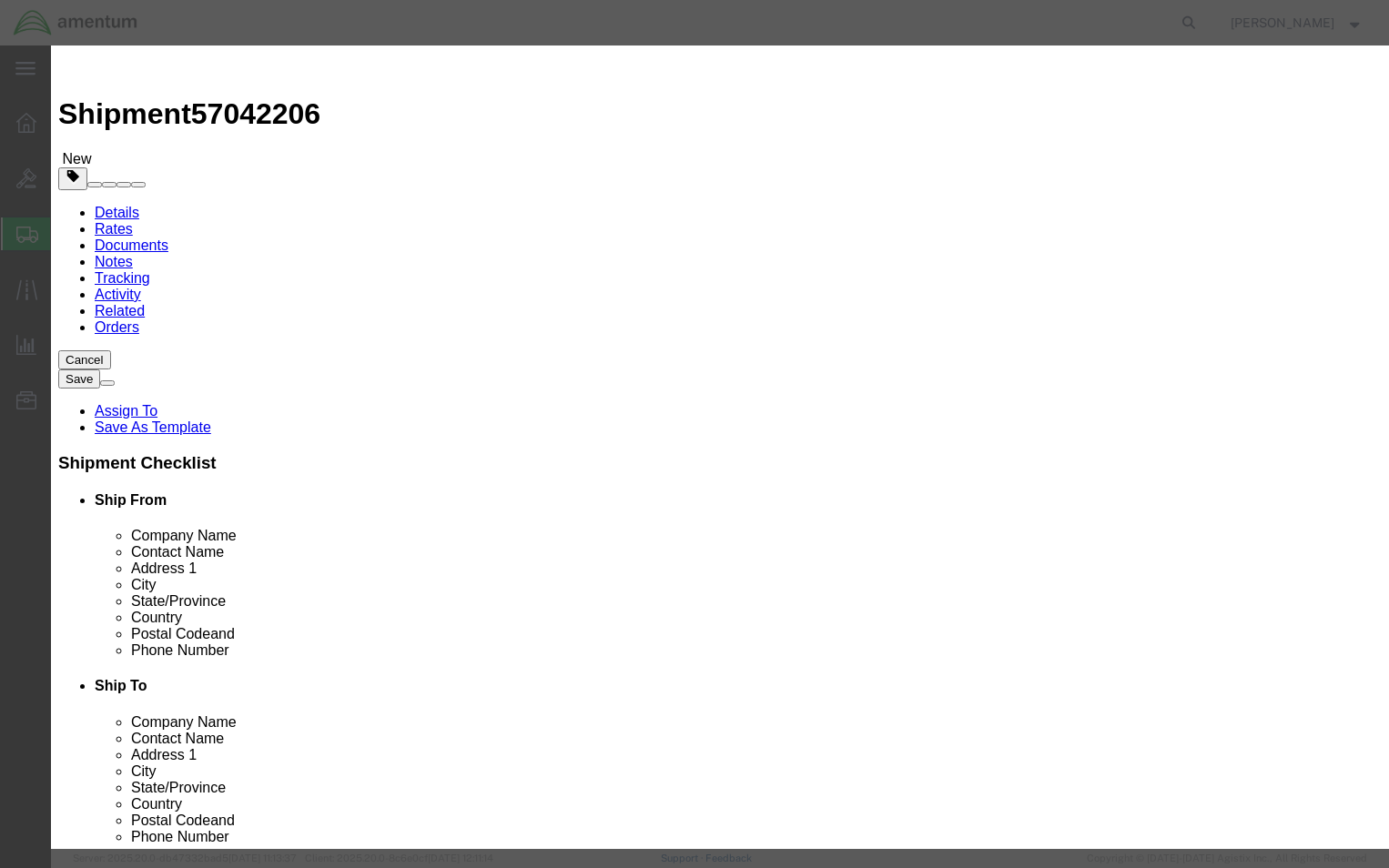
click textarea
click input "40"
type input "3"
type input "200"
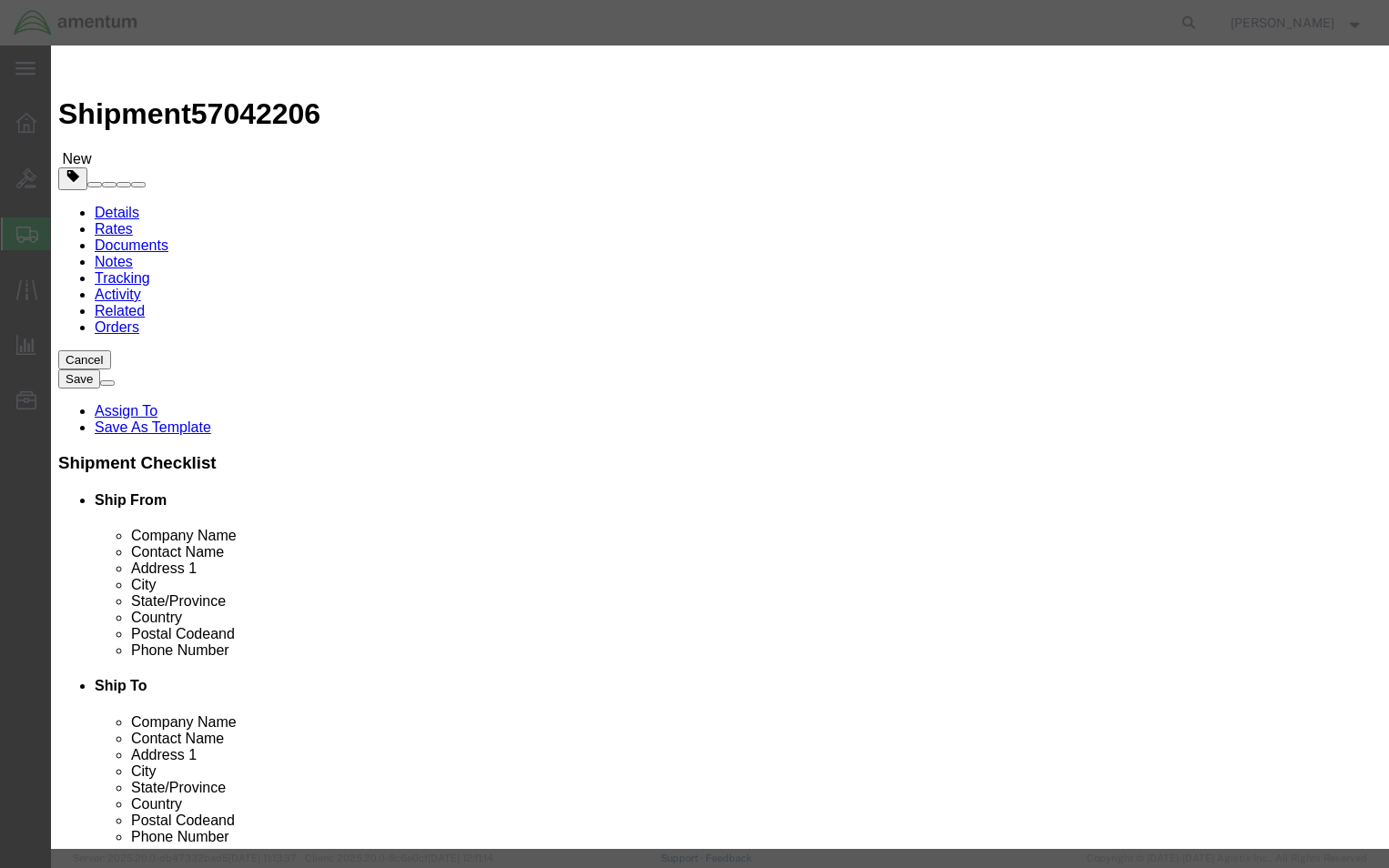
click textarea
type textarea "1615-01-122-6317"
click select "Select [GEOGRAPHIC_DATA] [GEOGRAPHIC_DATA] [GEOGRAPHIC_DATA] [GEOGRAPHIC_DATA] …"
select select "US"
click select "Select [GEOGRAPHIC_DATA] [GEOGRAPHIC_DATA] [GEOGRAPHIC_DATA] [GEOGRAPHIC_DATA] …"
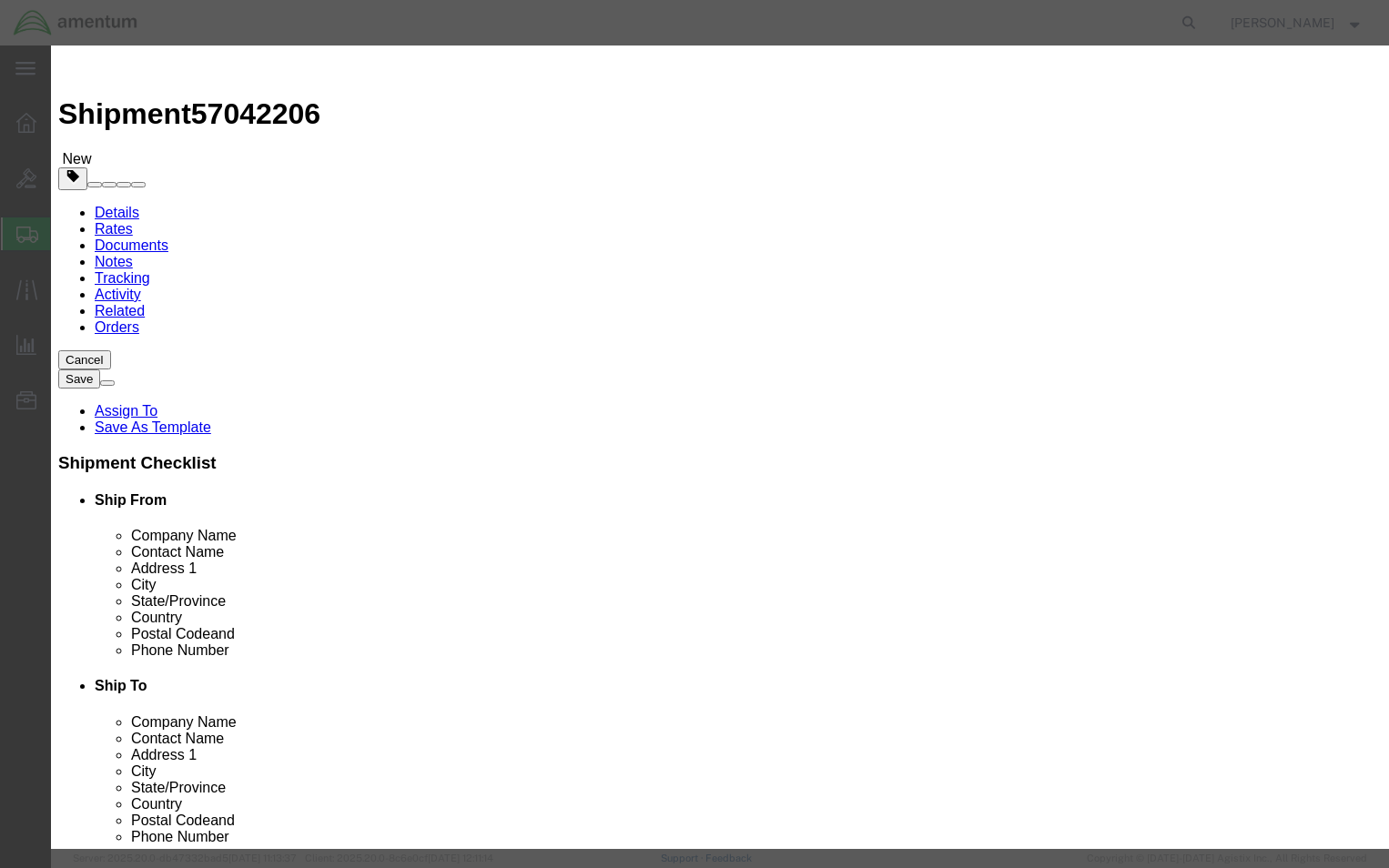
click div "Product Name StripTail Rotor Pieces 1 Select Bag Barrels 100Board Feet Bottle B…"
click button "Save & Close"
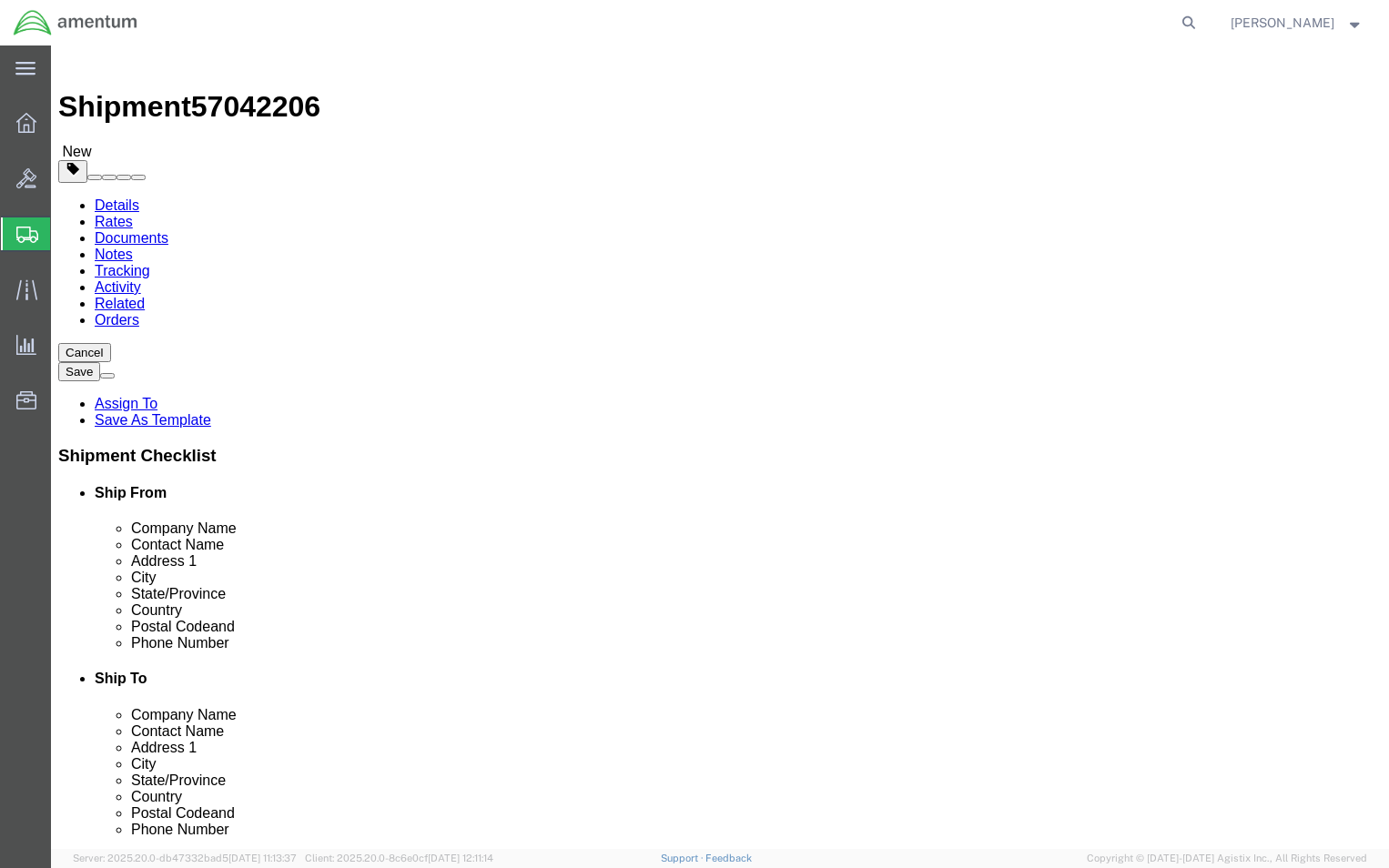
scroll to position [9, 0]
click button "Rate Shipment"
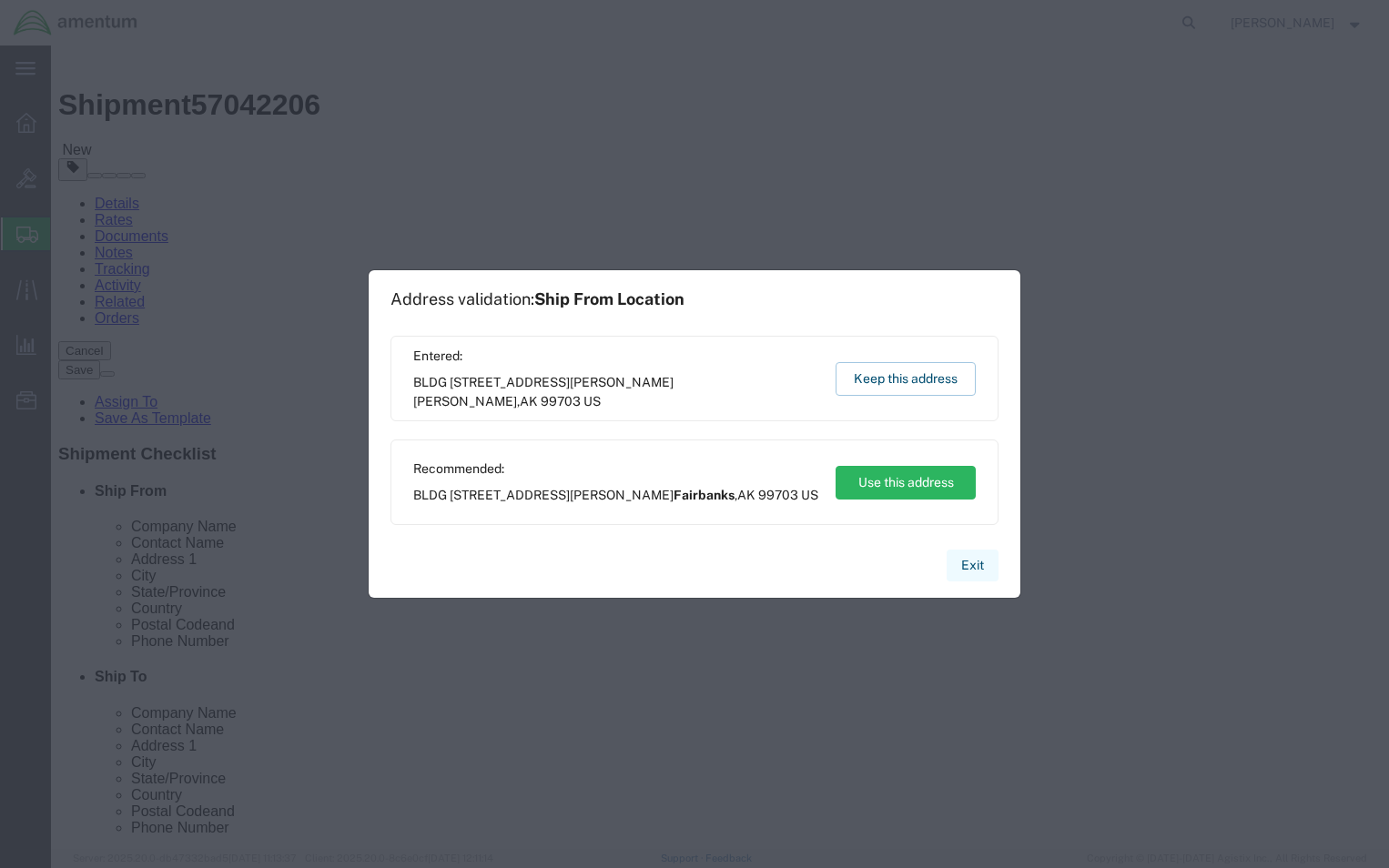
click at [972, 562] on button "Exit" at bounding box center [972, 565] width 52 height 32
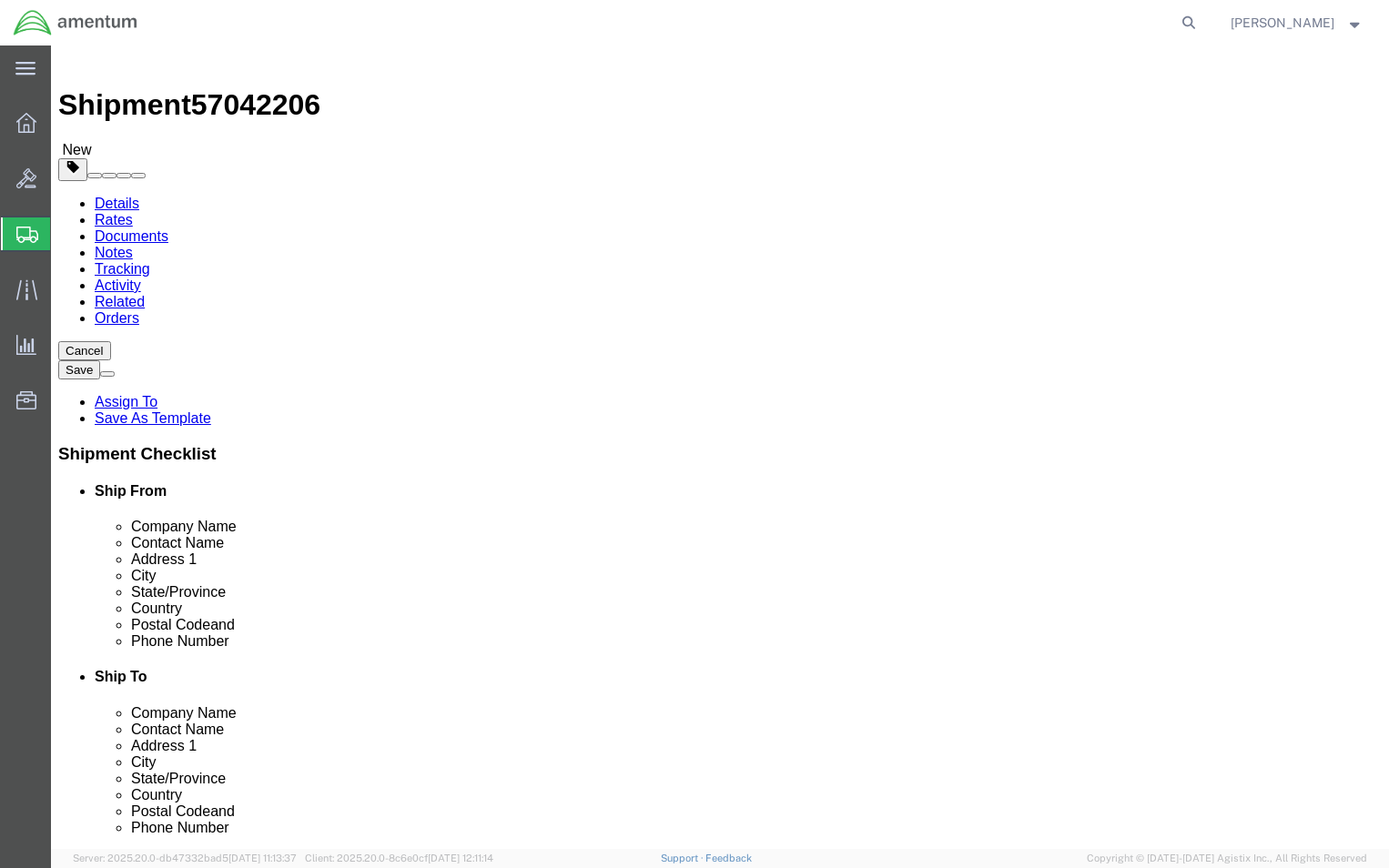
click link "Details"
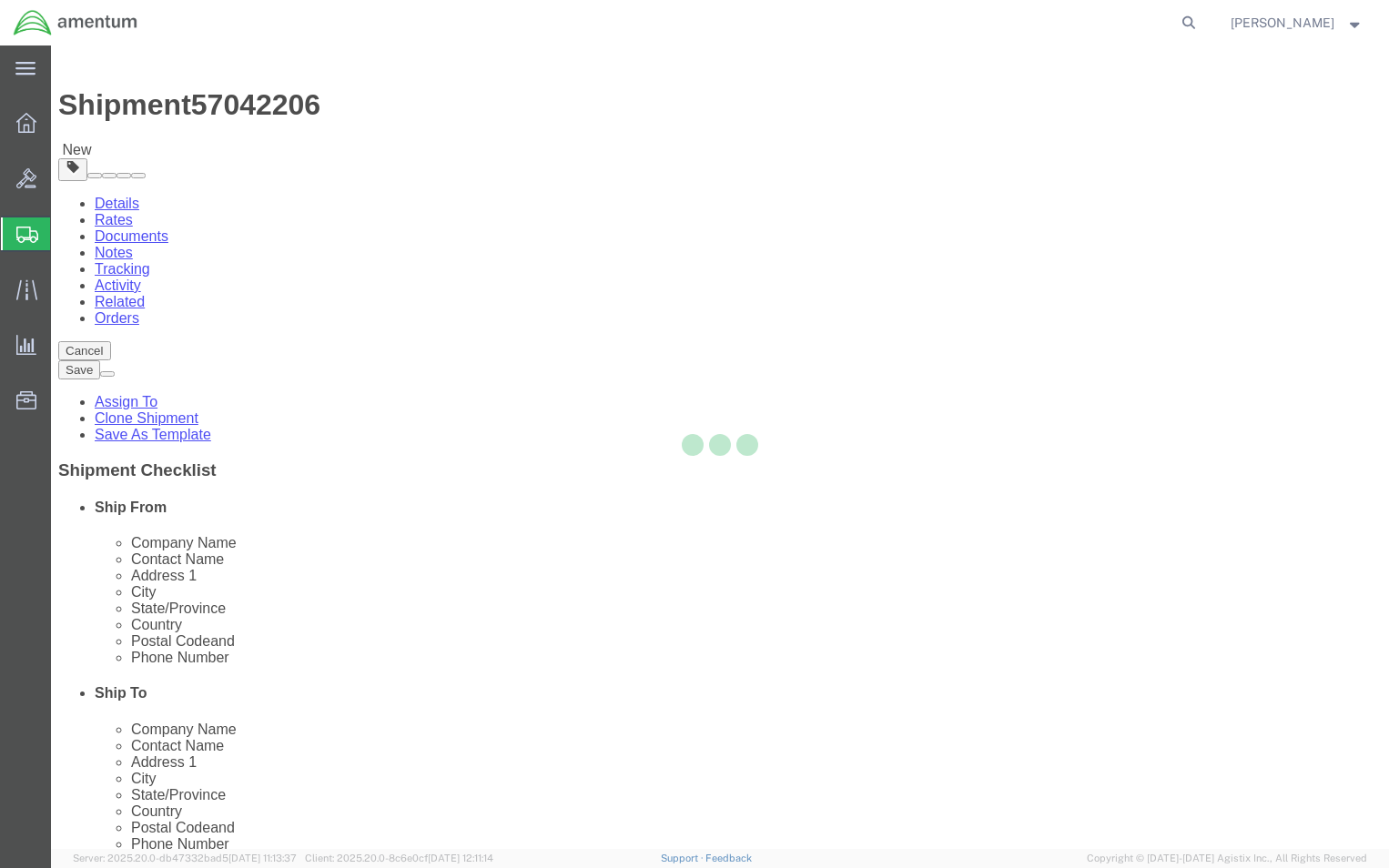
select select "59334"
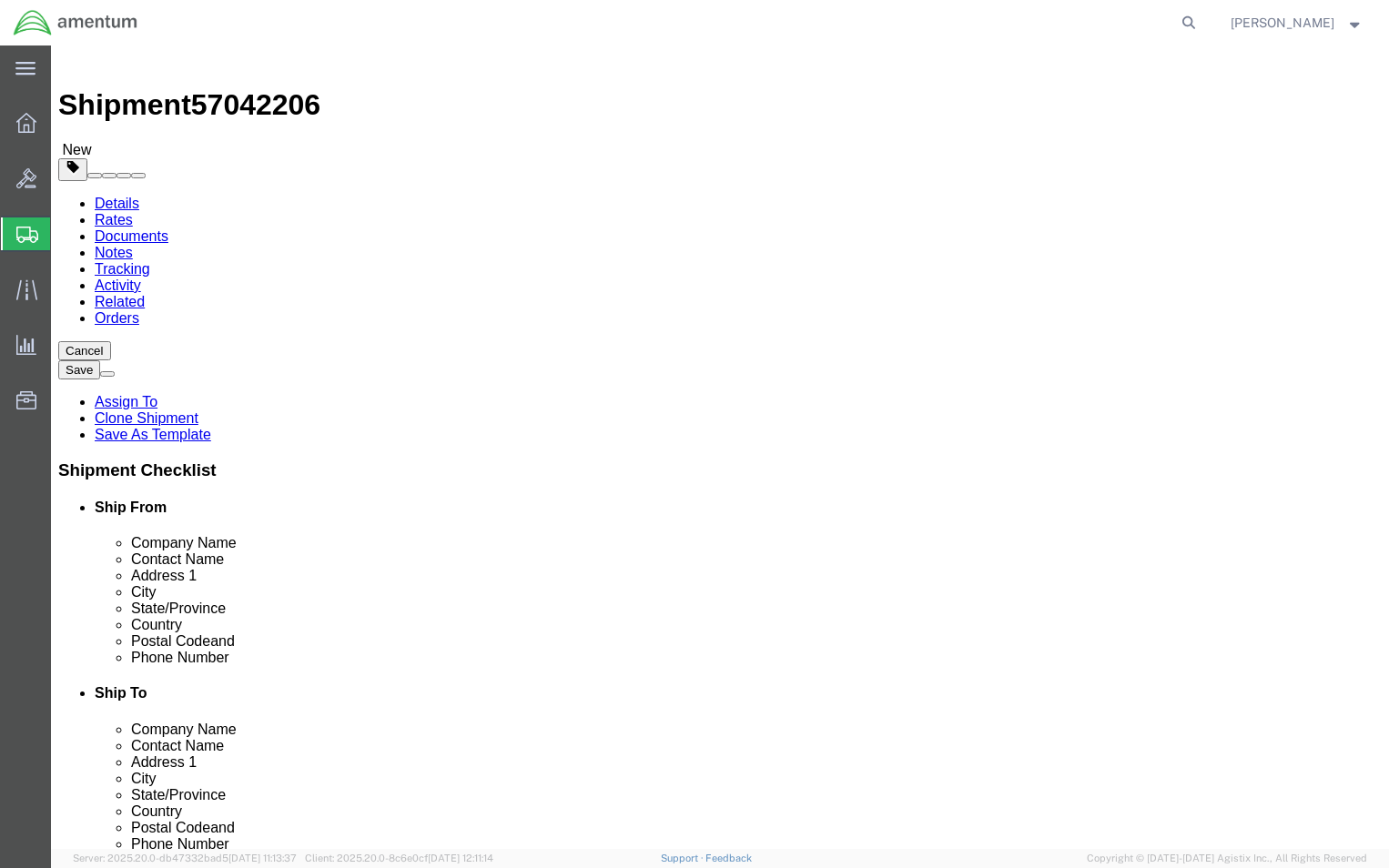
click link "Shipment Information"
click input "[PERSON_NAME]"
type input "FT [PERSON_NAME]"
click input "text"
type input "Room 125"
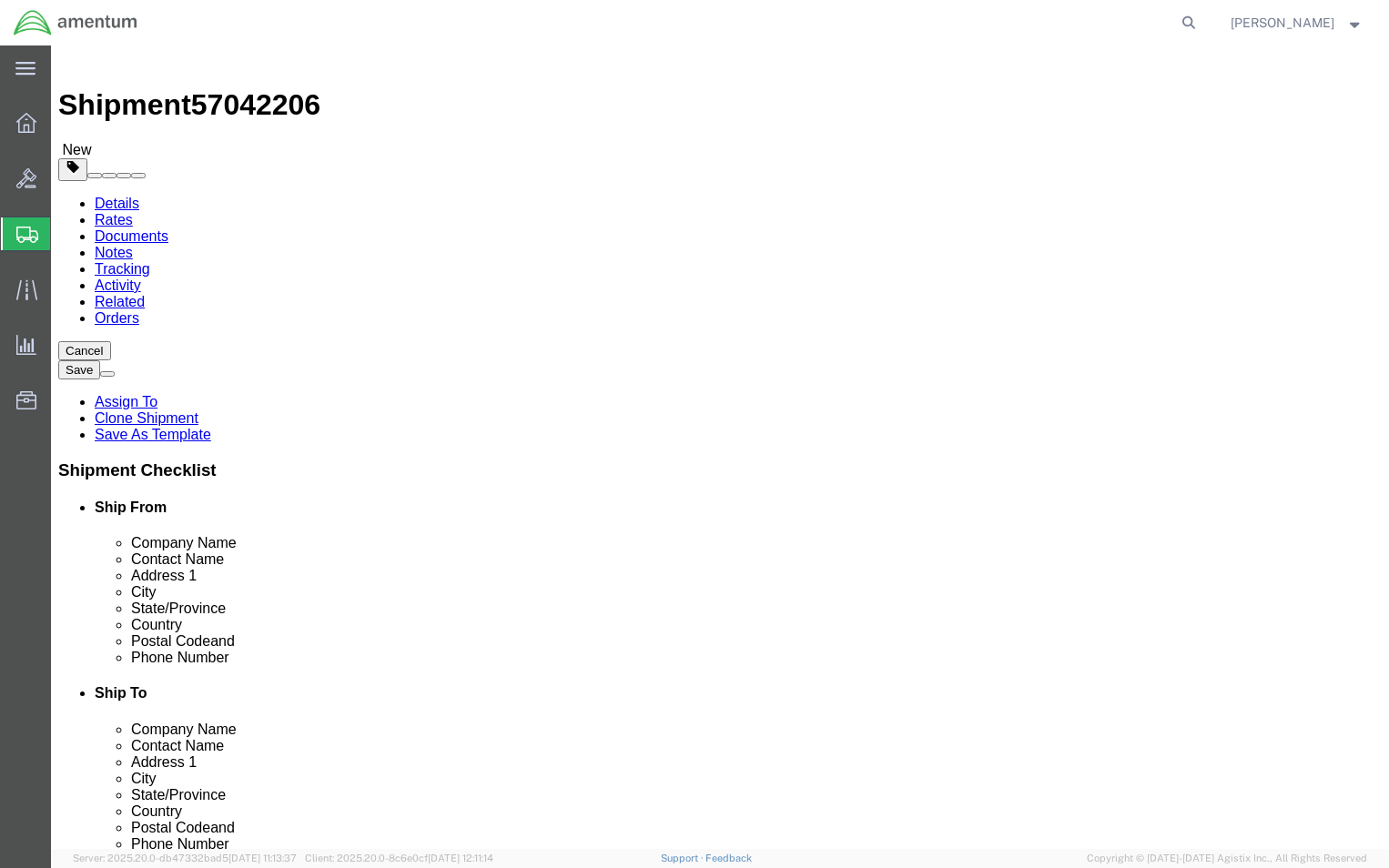
click button "Rate Shipment"
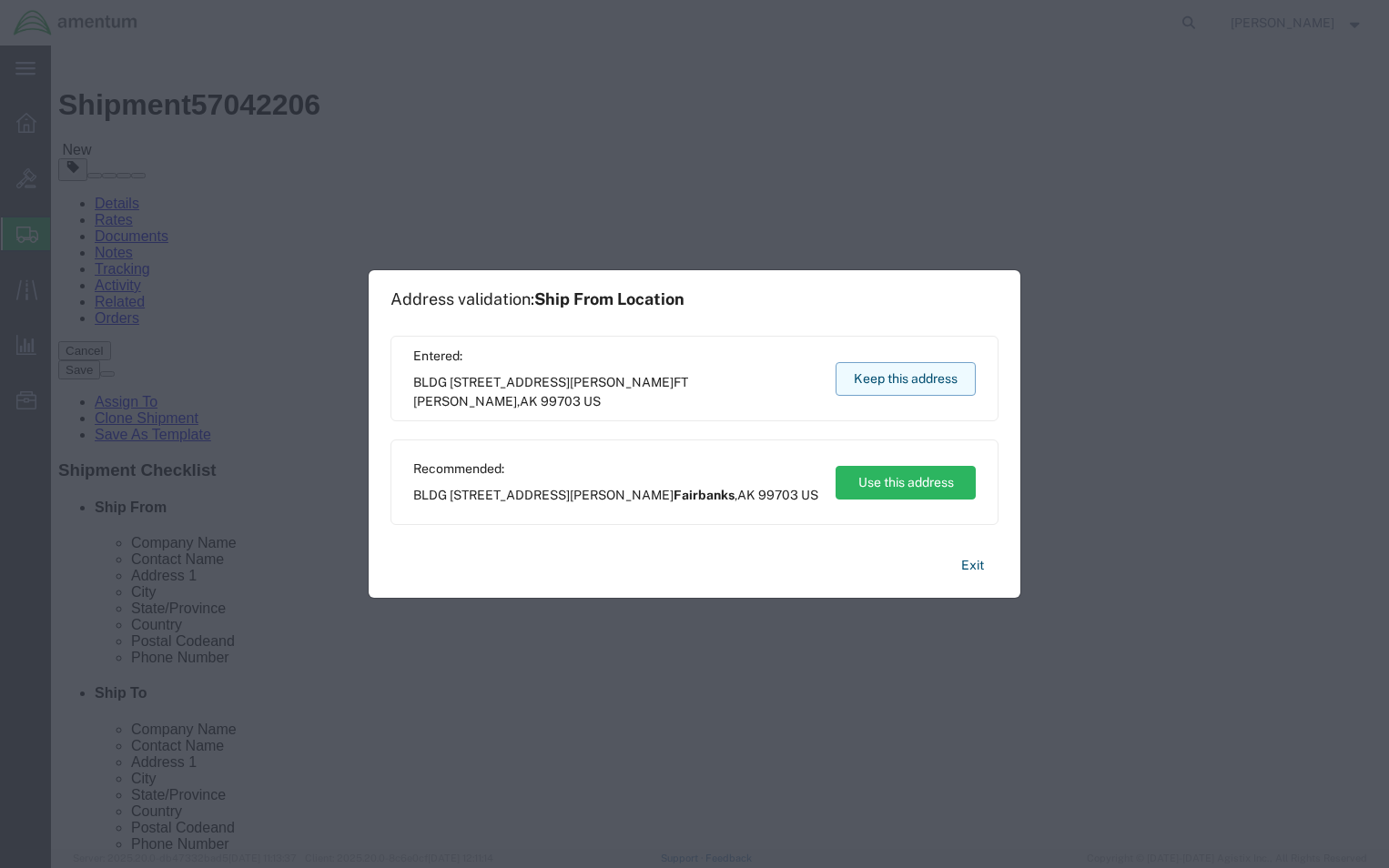
click at [855, 381] on button "Keep this address" at bounding box center [906, 379] width 140 height 33
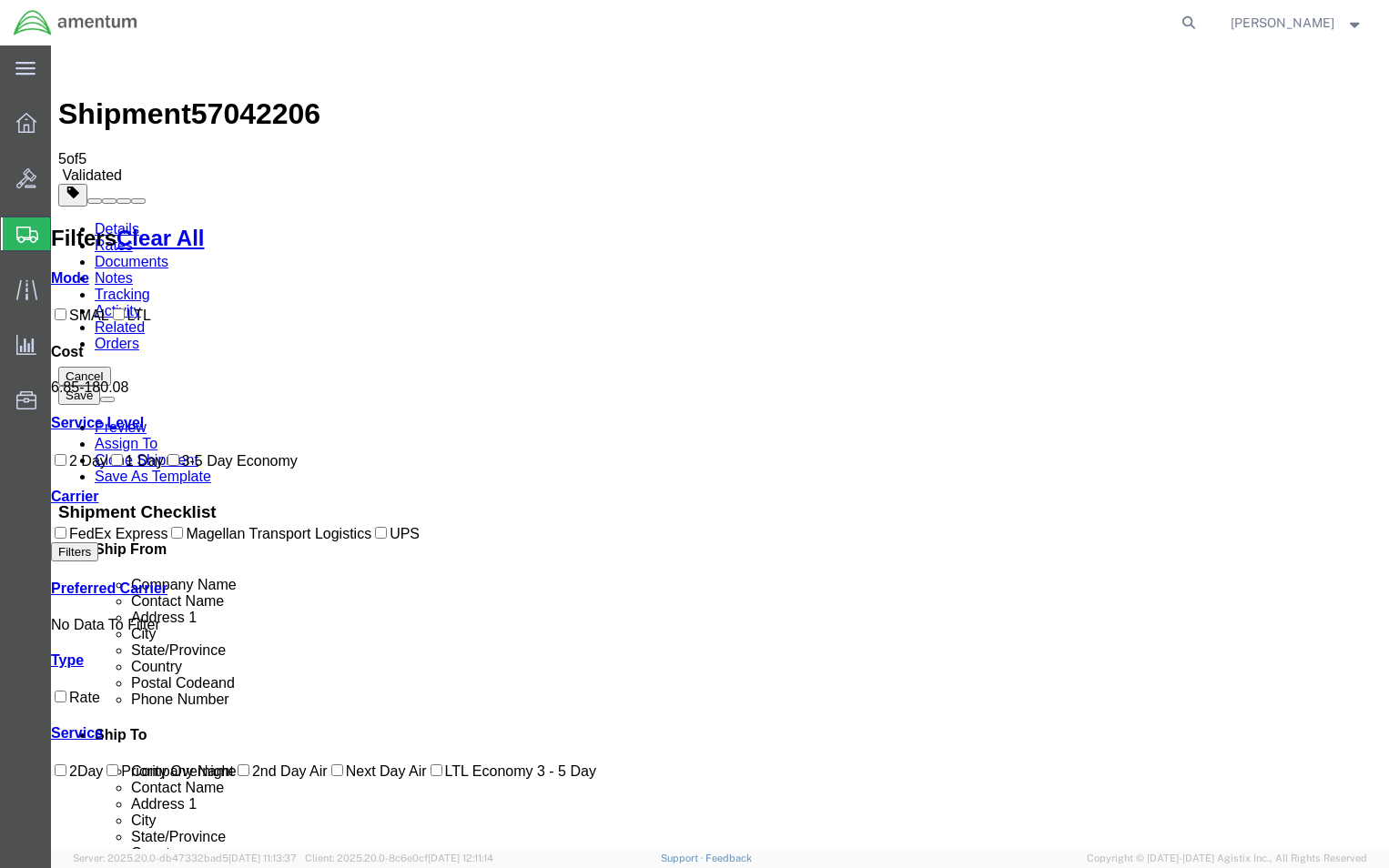
checkbox input "true"
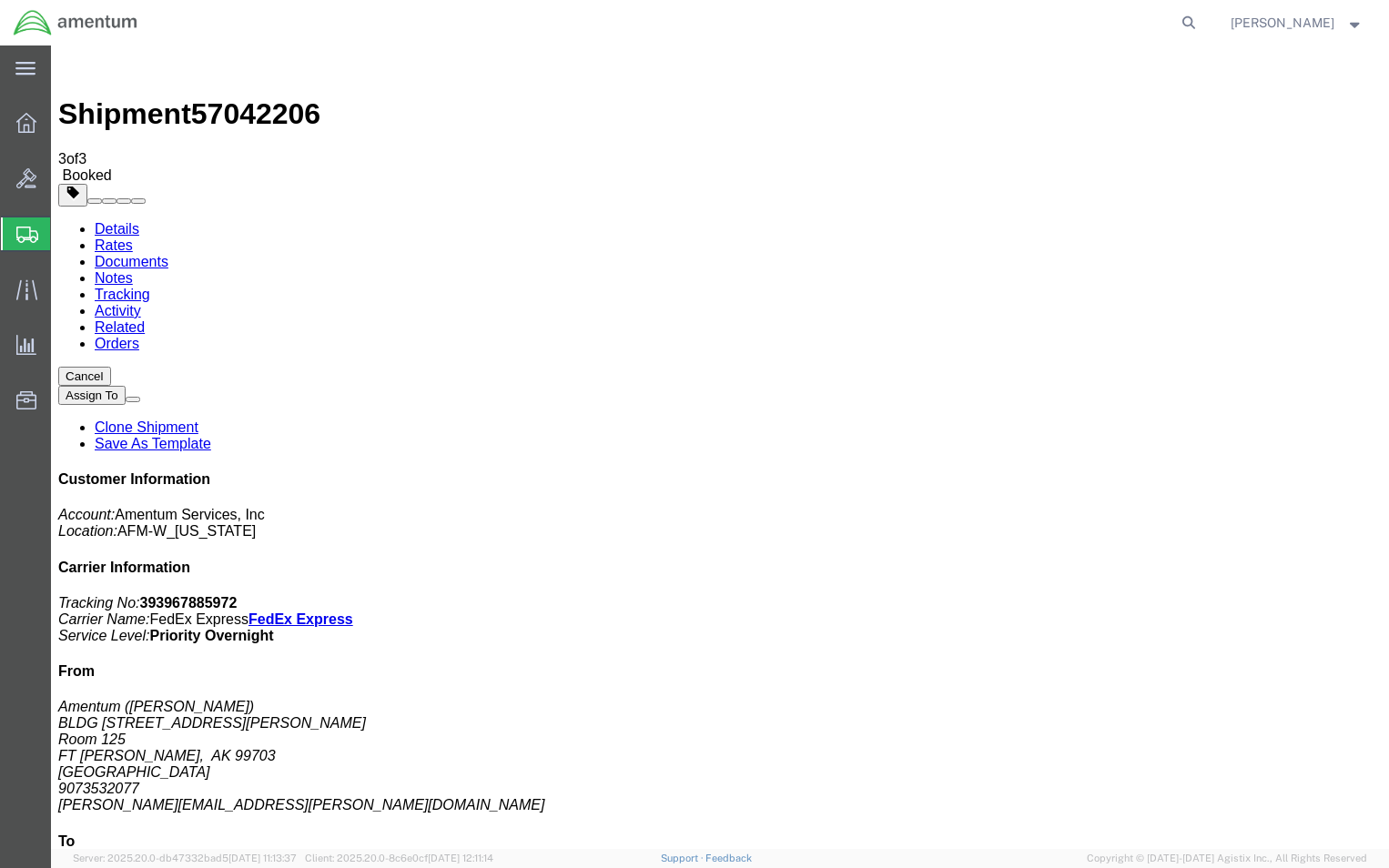
checkbox input "true"
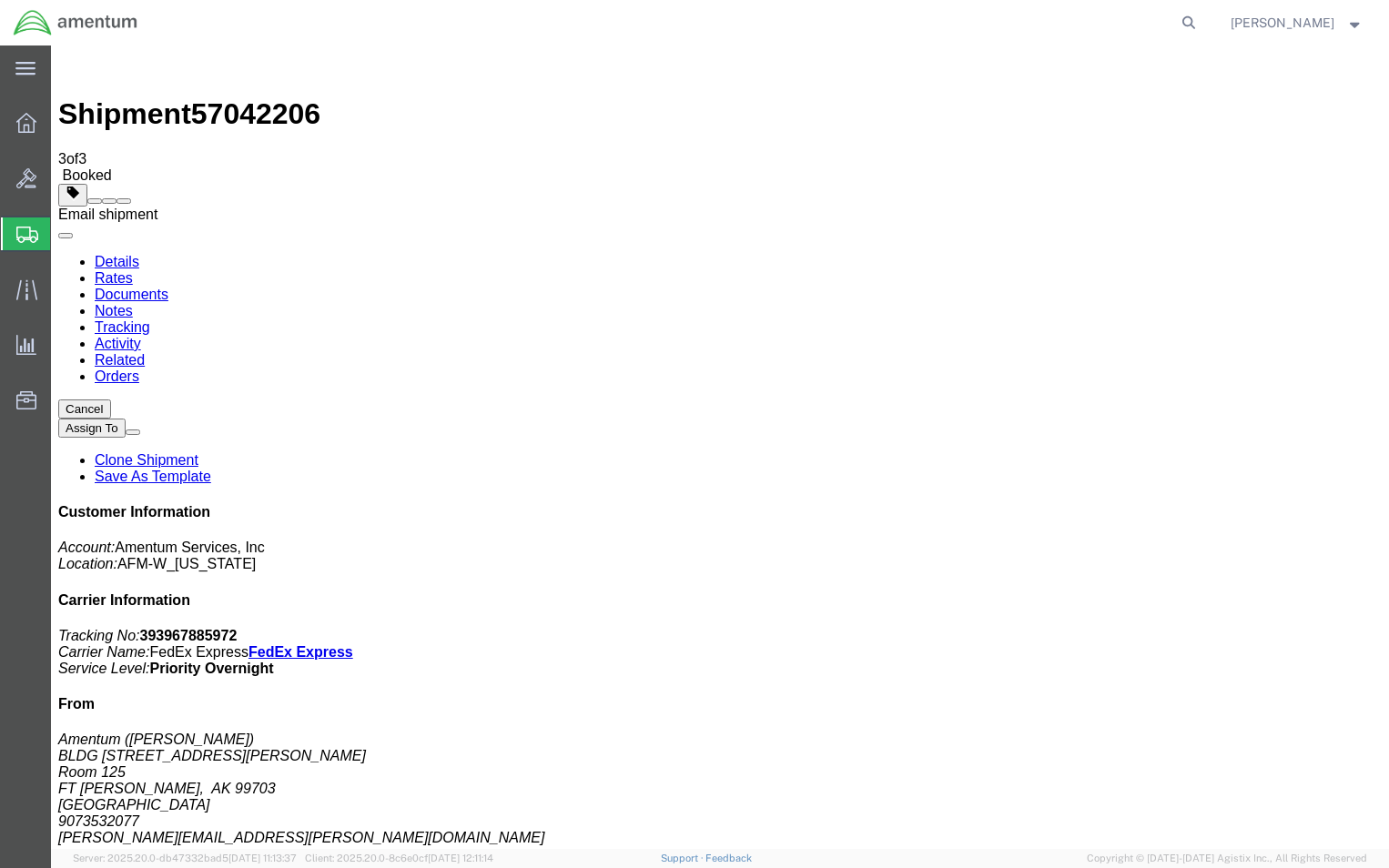
click at [124, 201] on span at bounding box center [124, 201] width 0 height 0
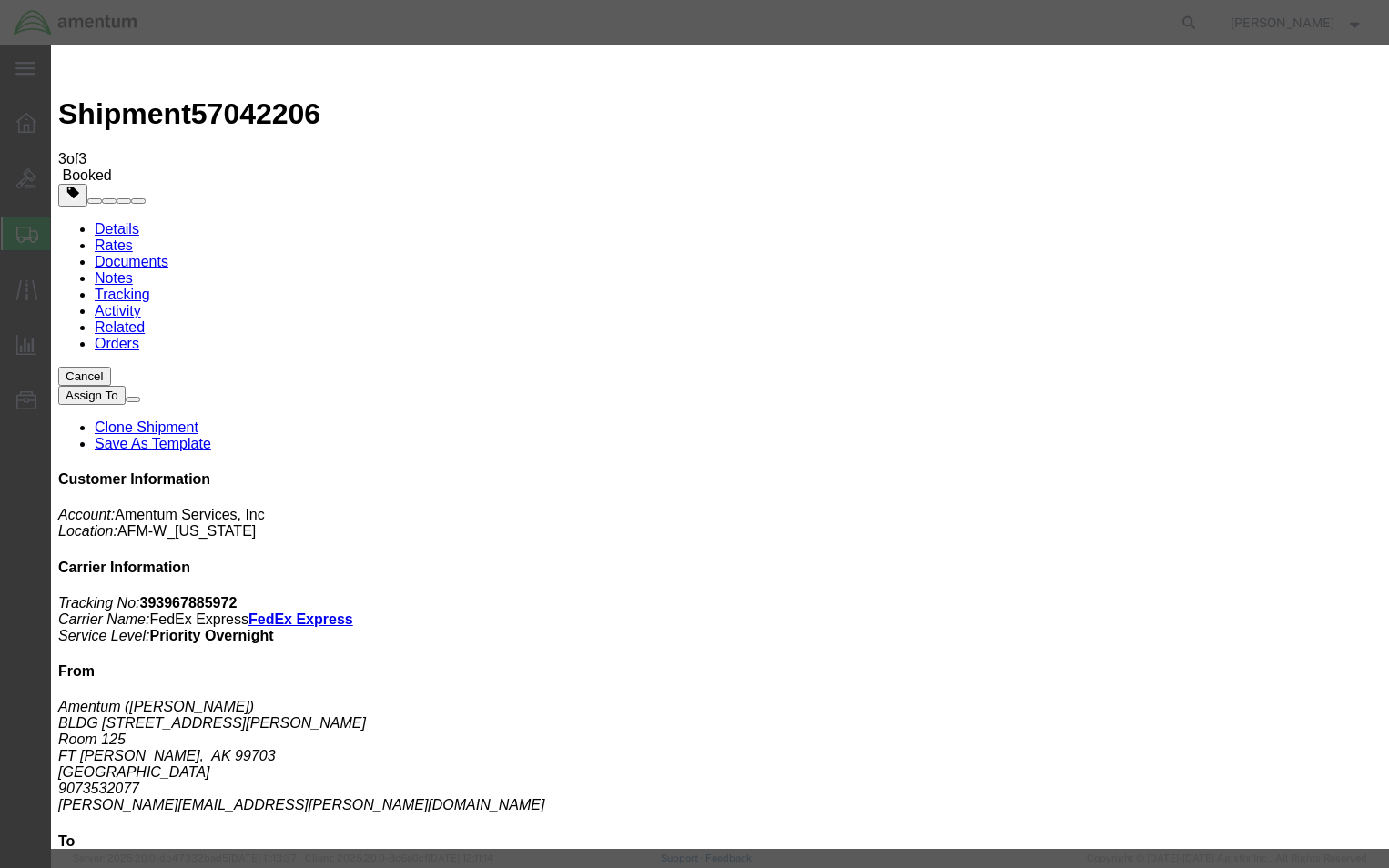
type input "[PERSON_NAME][EMAIL_ADDRESS][PERSON_NAME][DOMAIN_NAME]"
